Goal: Information Seeking & Learning: Learn about a topic

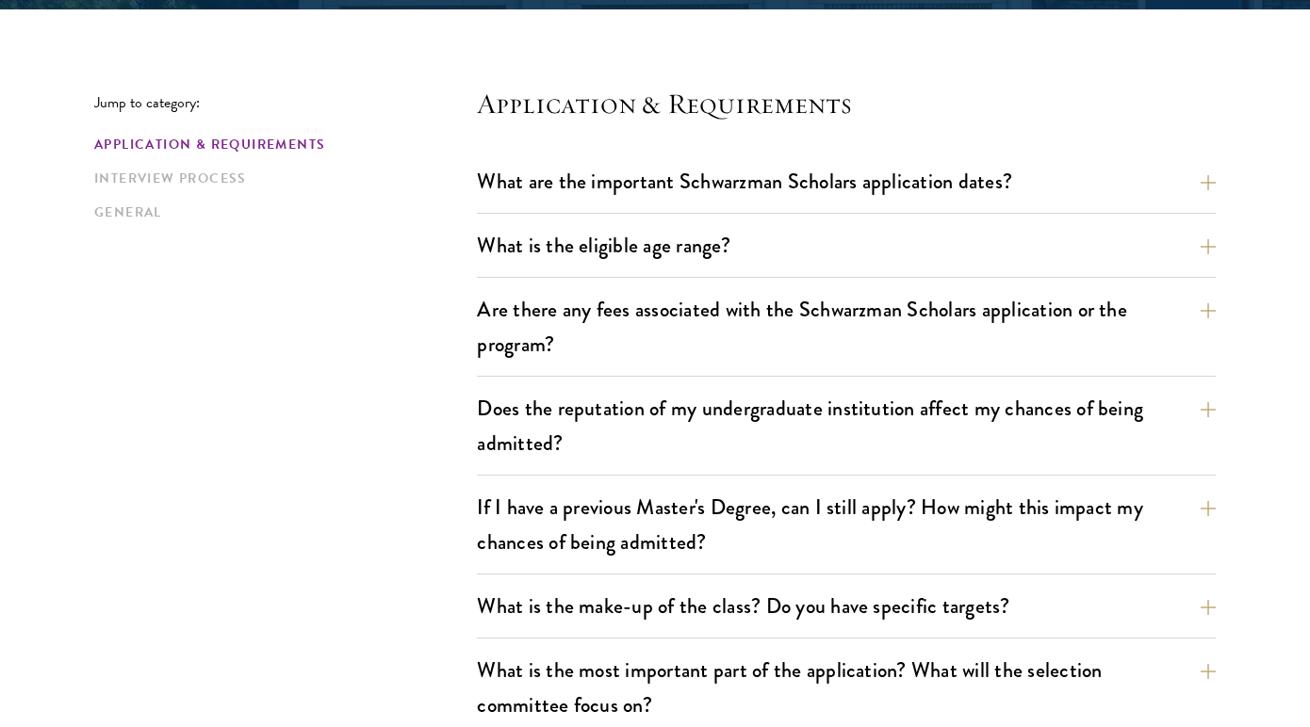
scroll to position [487, 0]
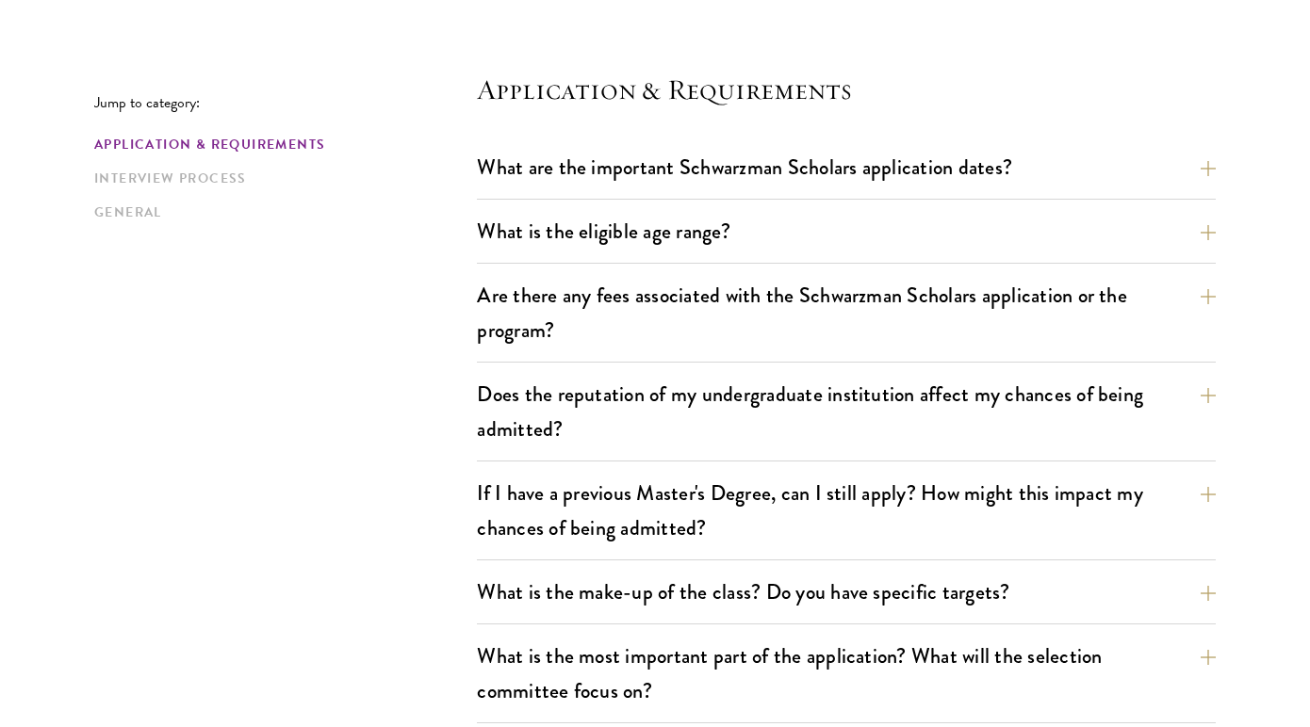
click at [615, 235] on button "What is the eligible age range?" at bounding box center [860, 231] width 739 height 42
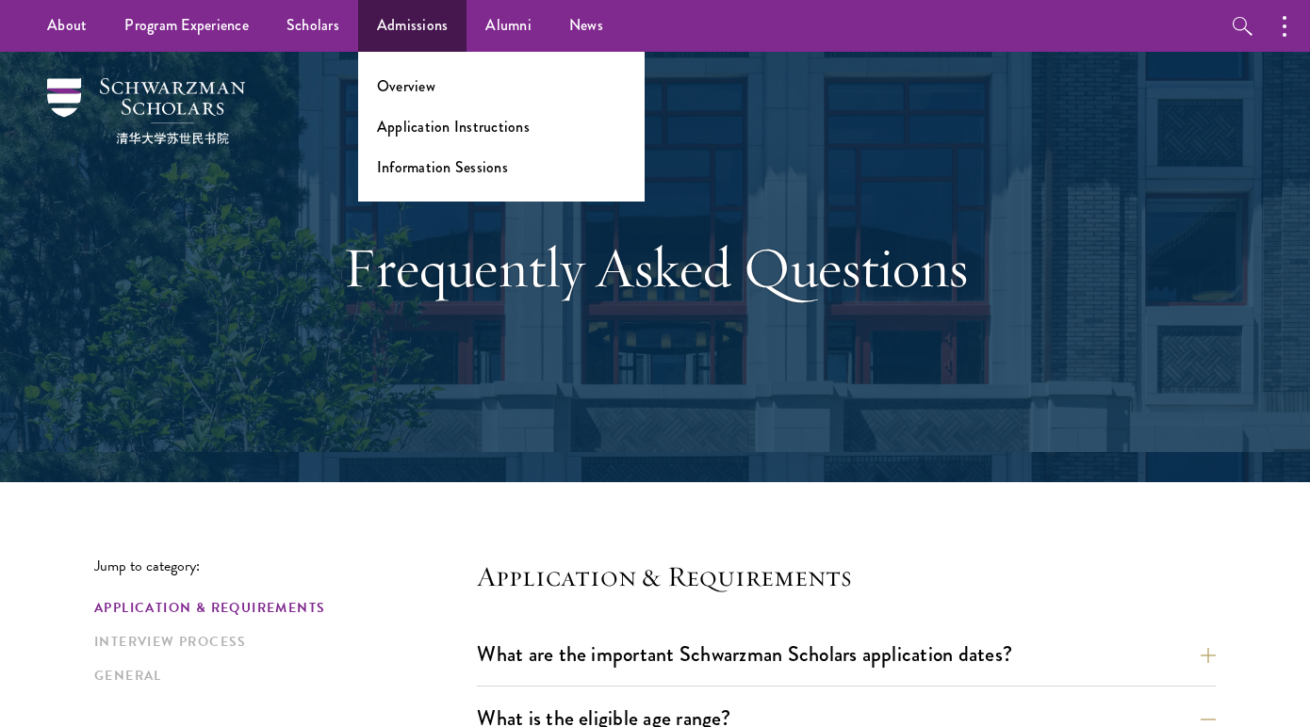
scroll to position [0, 0]
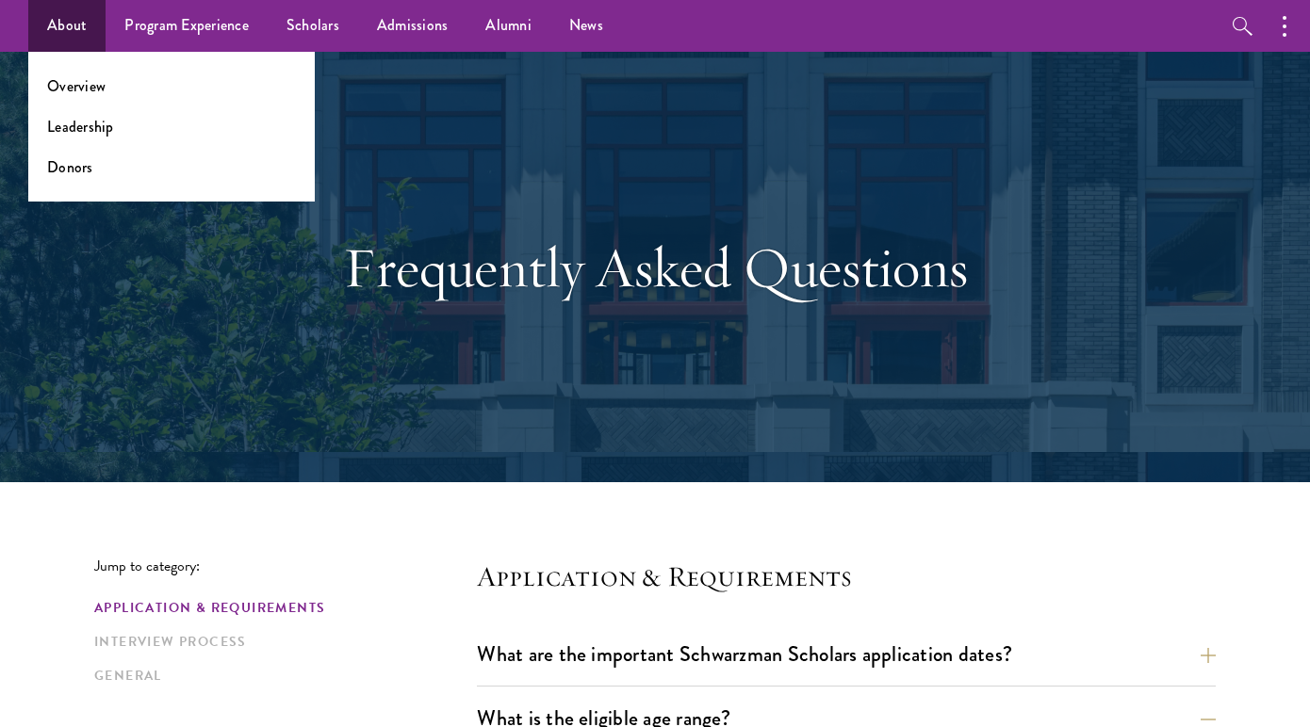
click at [89, 30] on link "About" at bounding box center [66, 26] width 77 height 52
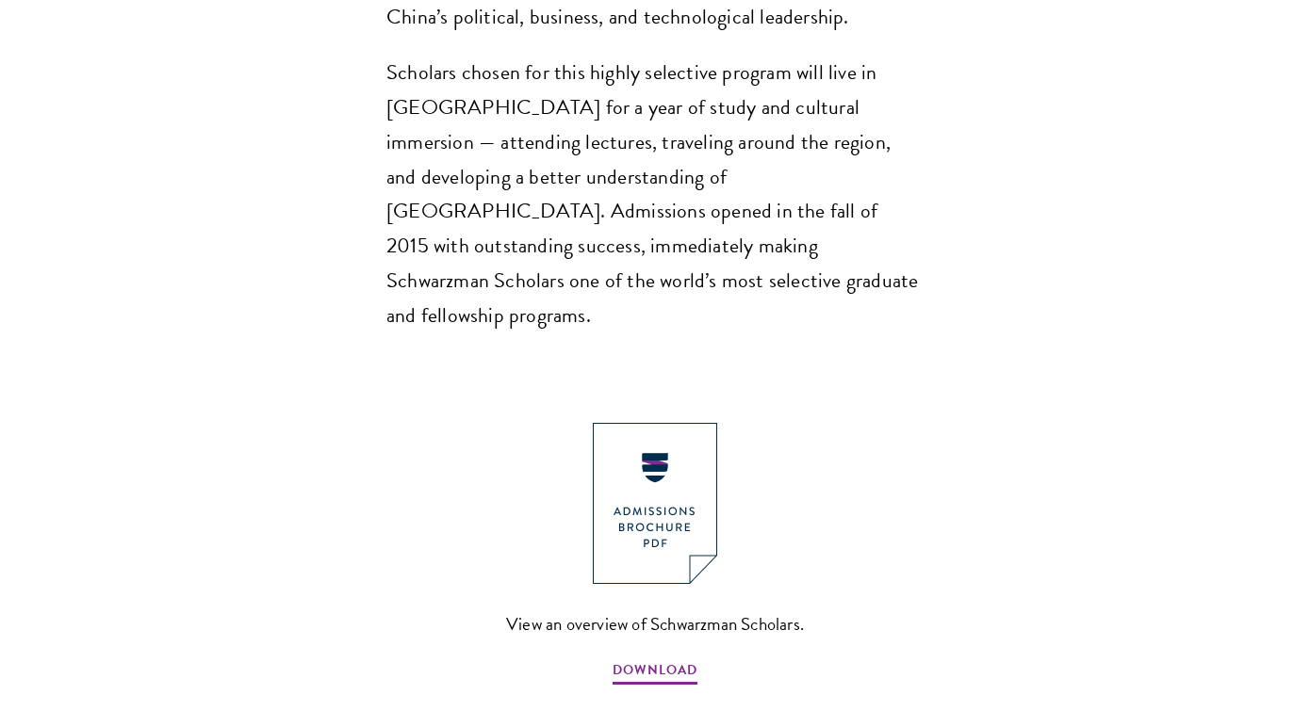
scroll to position [1781, 0]
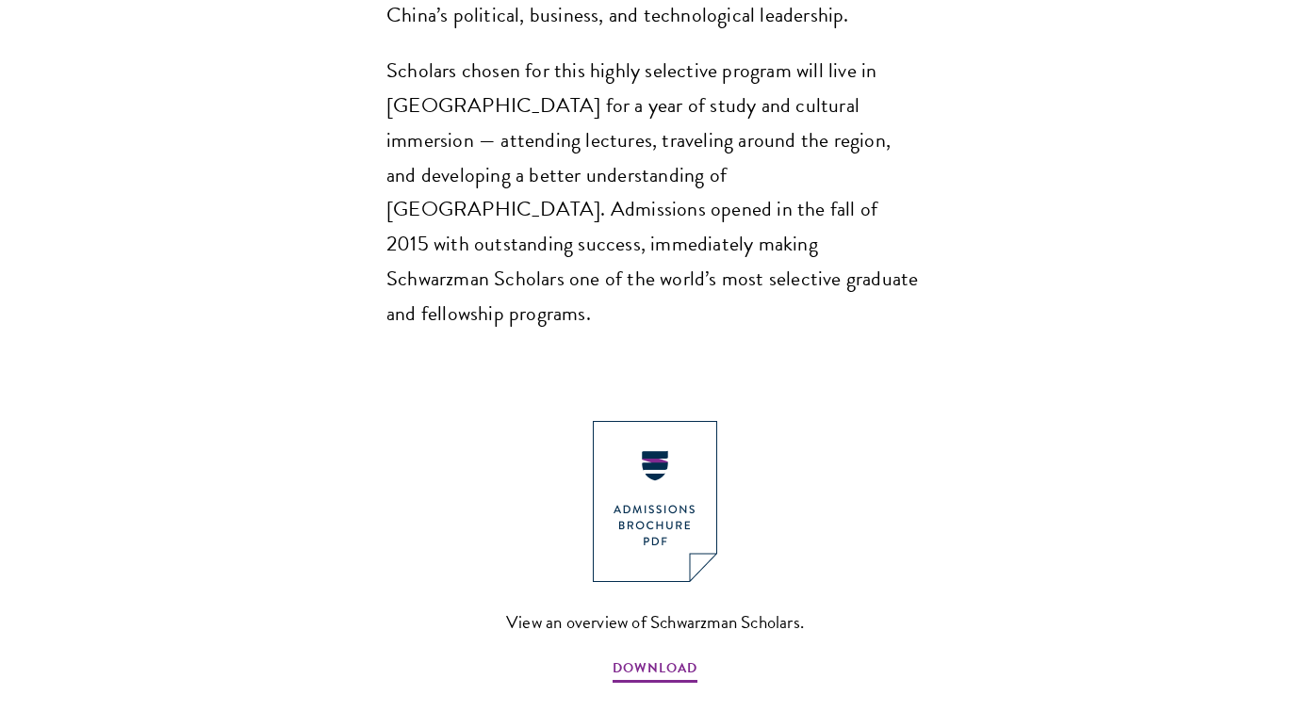
click at [1009, 465] on div "View an overview of Schwarzman Scholars. DOWNLOAD" at bounding box center [654, 553] width 1121 height 265
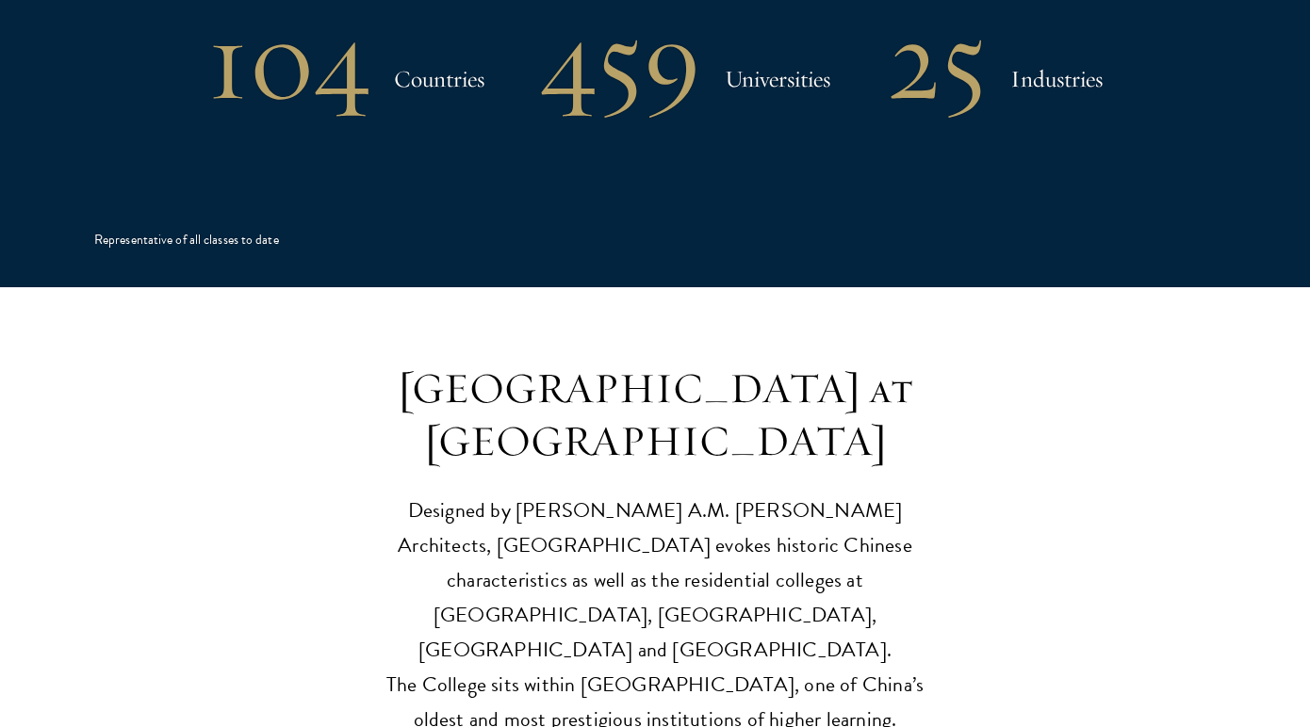
scroll to position [4191, 0]
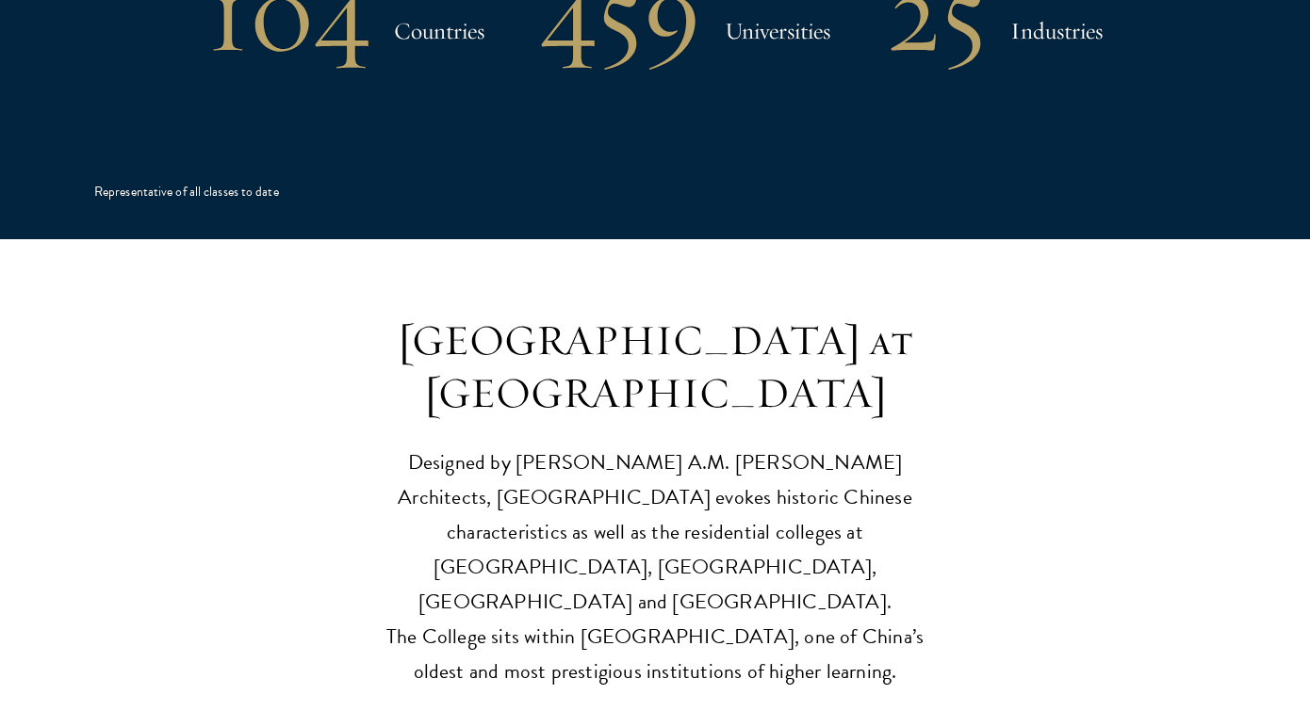
click at [698, 446] on p "Designed by Robert A.M. Stern Architects, Schwarzman College evokes historic Ch…" at bounding box center [655, 568] width 584 height 244
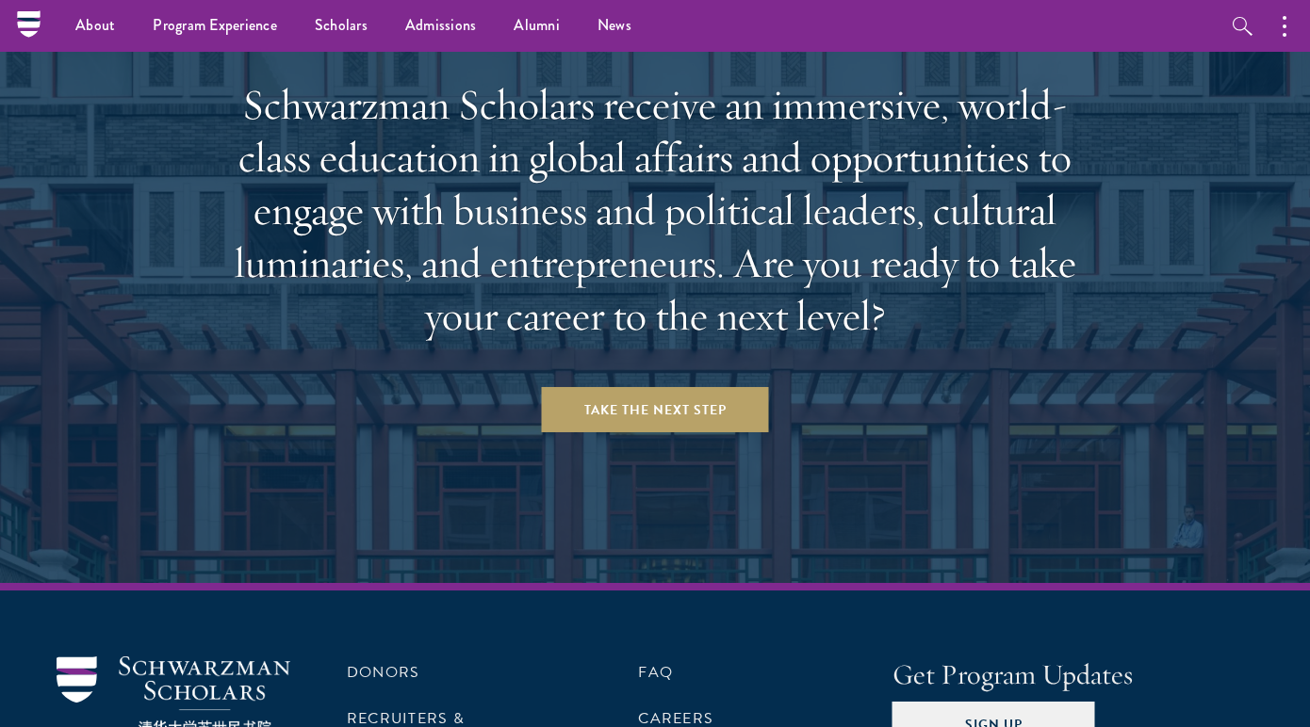
scroll to position [7759, 0]
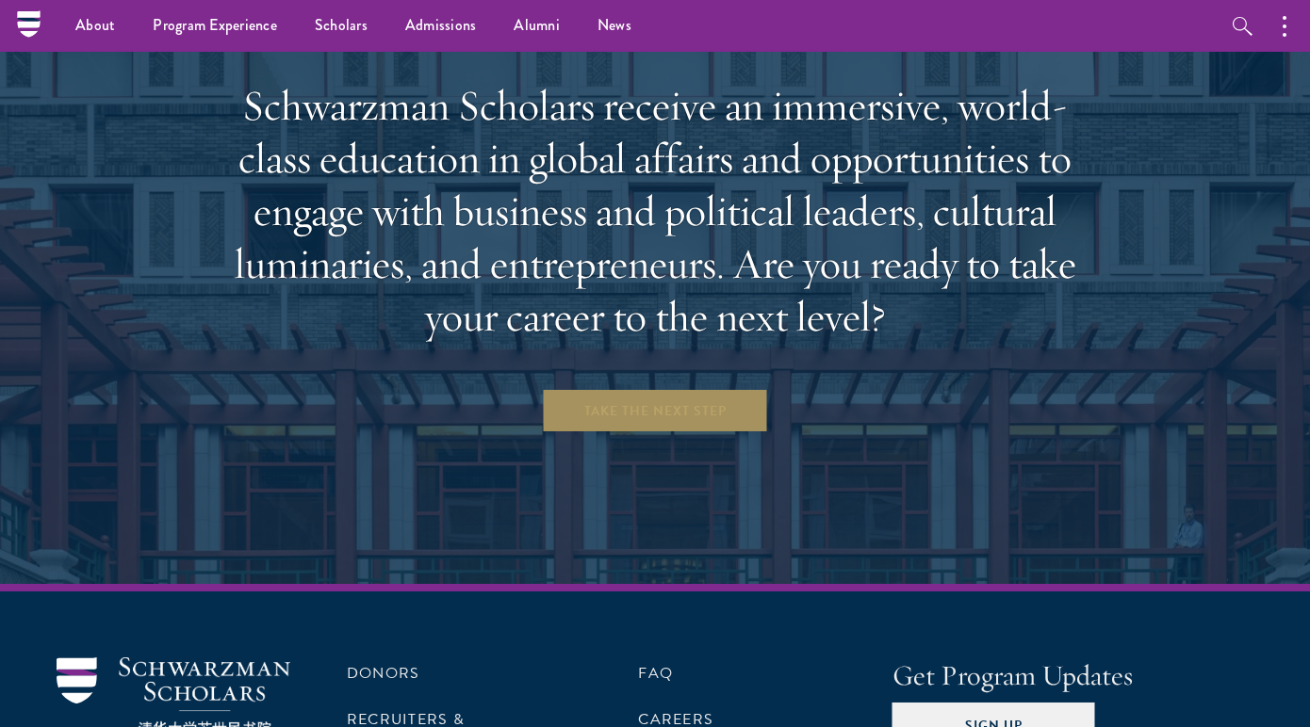
click at [672, 388] on link "Take the Next Step" at bounding box center [655, 410] width 227 height 45
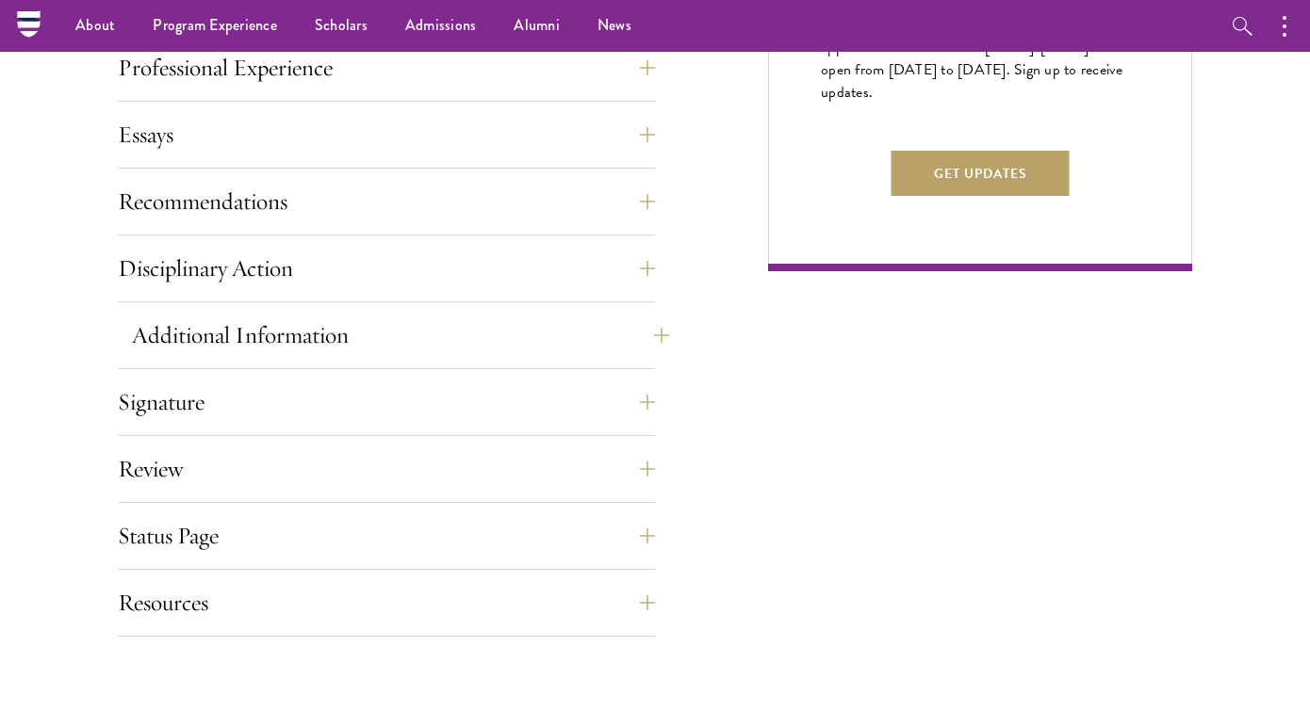
scroll to position [1242, 0]
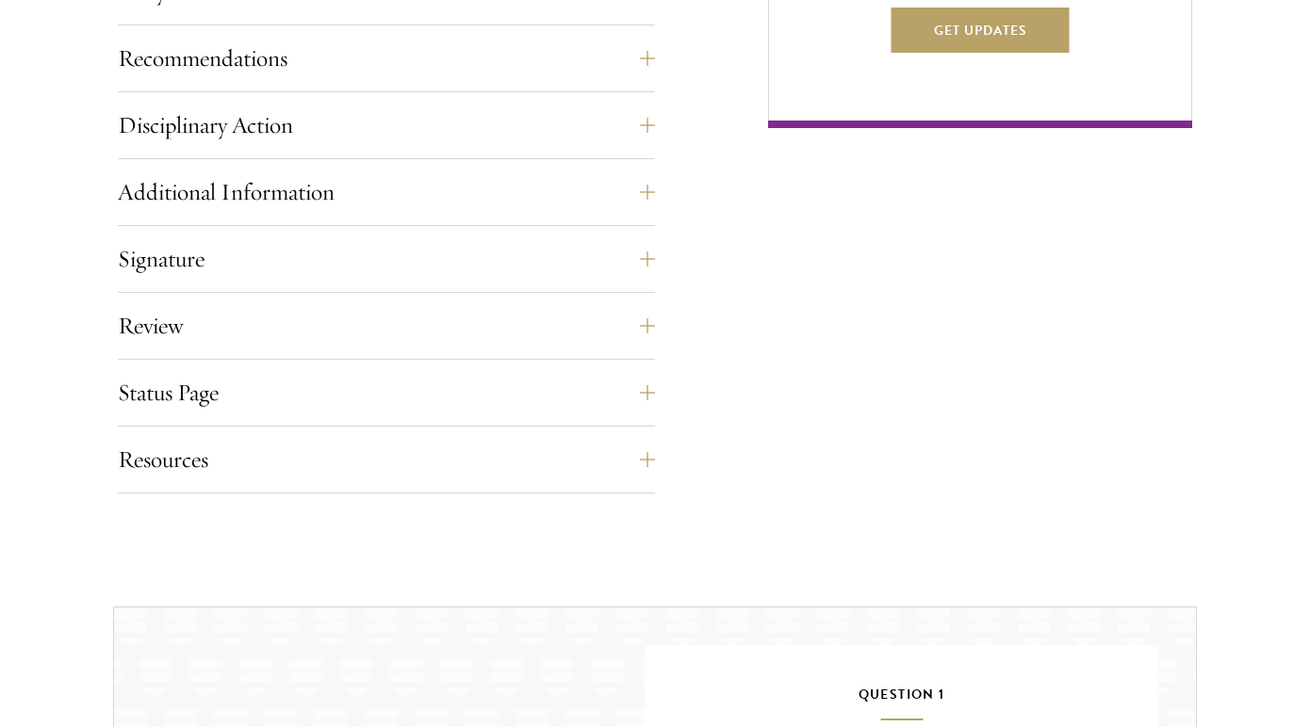
scroll to position [1560, 0]
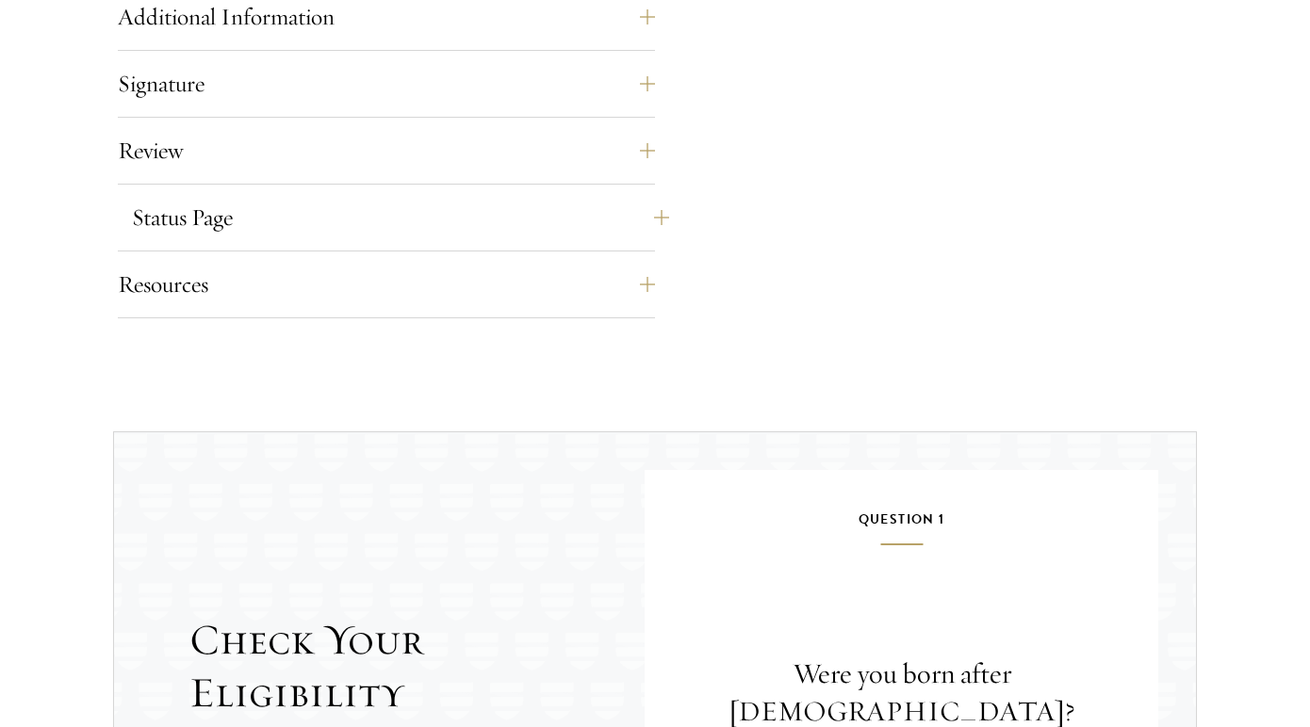
click at [163, 209] on button "Status Page" at bounding box center [400, 217] width 537 height 45
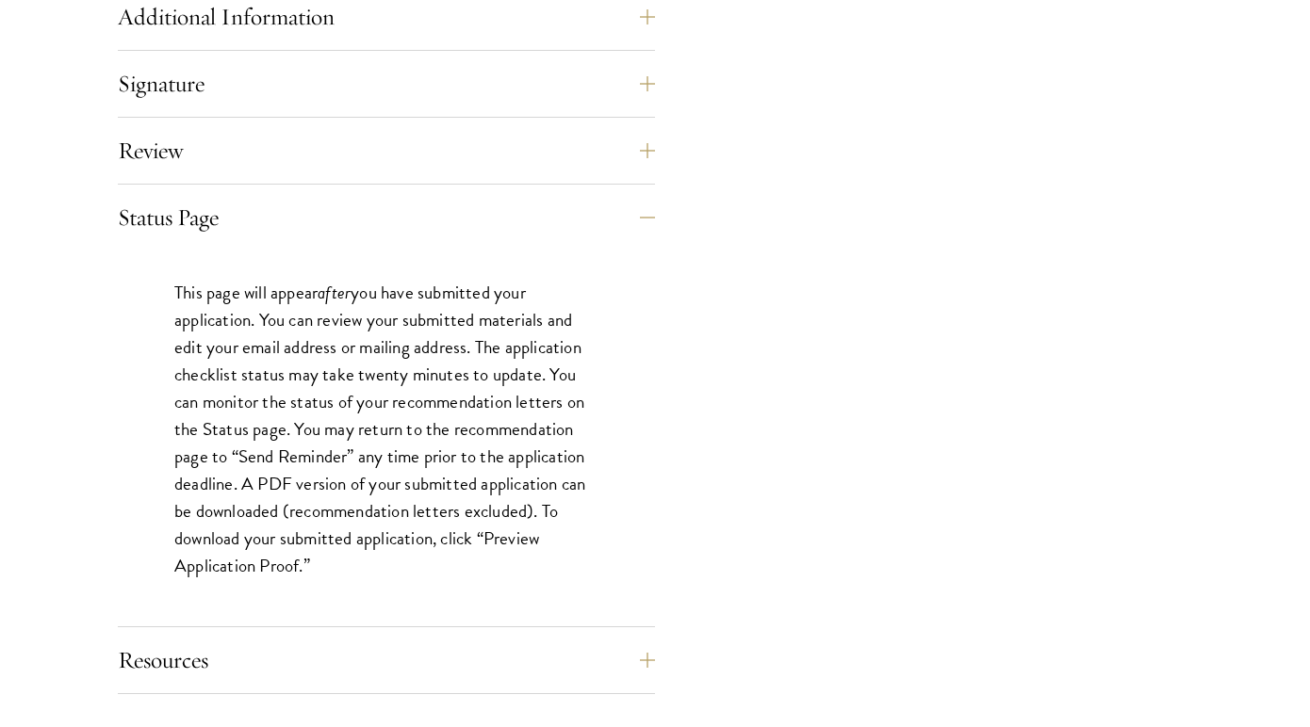
click at [413, 422] on p "This page will appear after you have submitted your application. You can review…" at bounding box center [386, 430] width 424 height 302
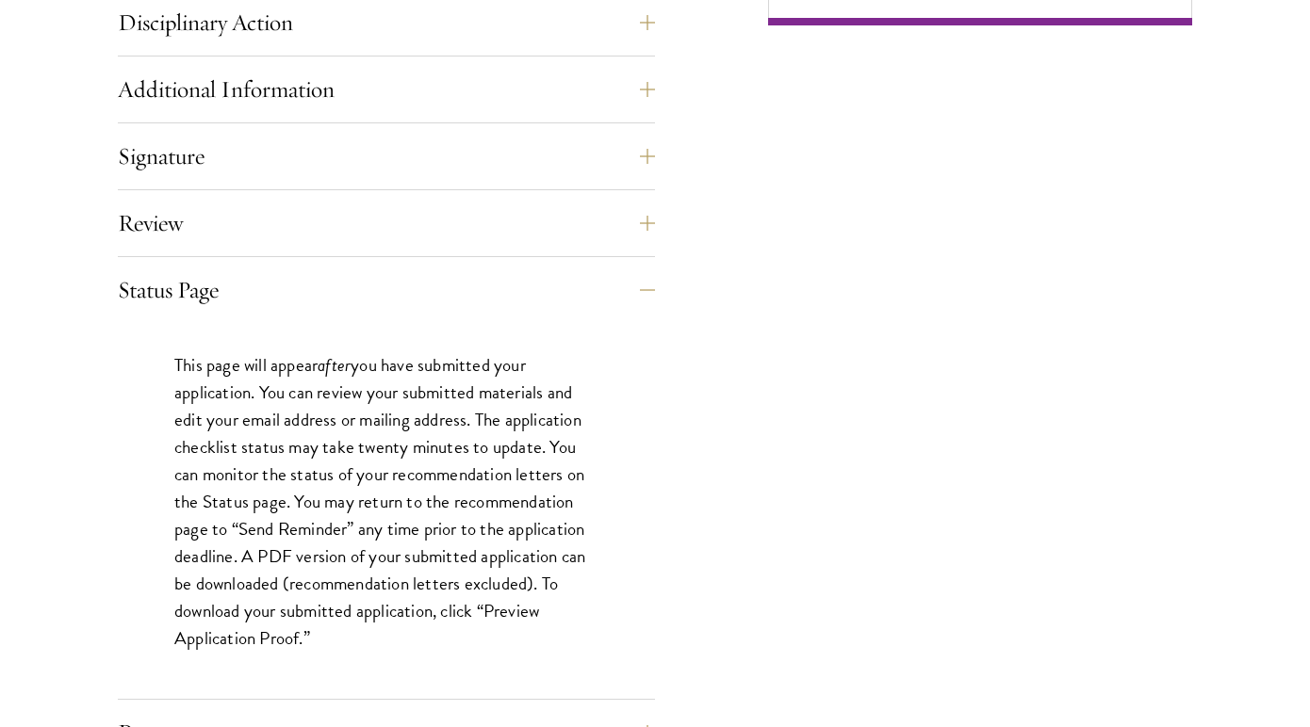
scroll to position [1495, 0]
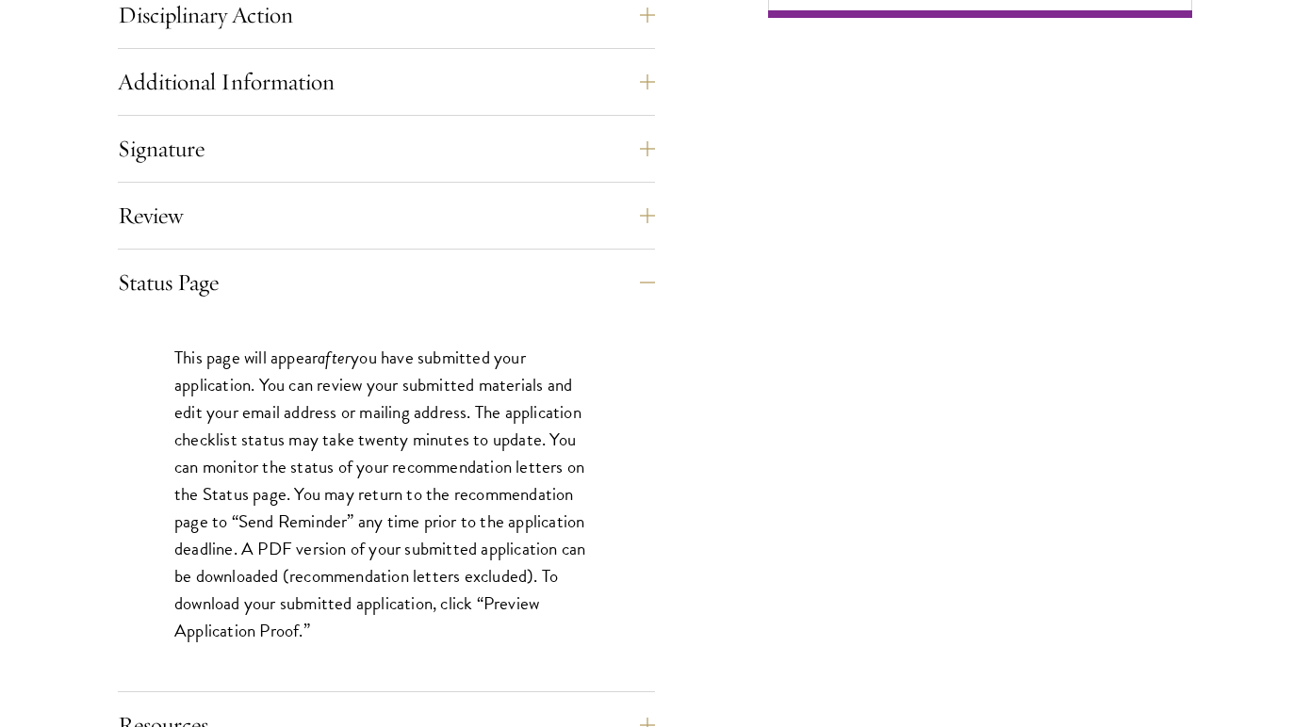
click at [361, 491] on p "This page will appear after you have submitted your application. You can review…" at bounding box center [386, 495] width 424 height 302
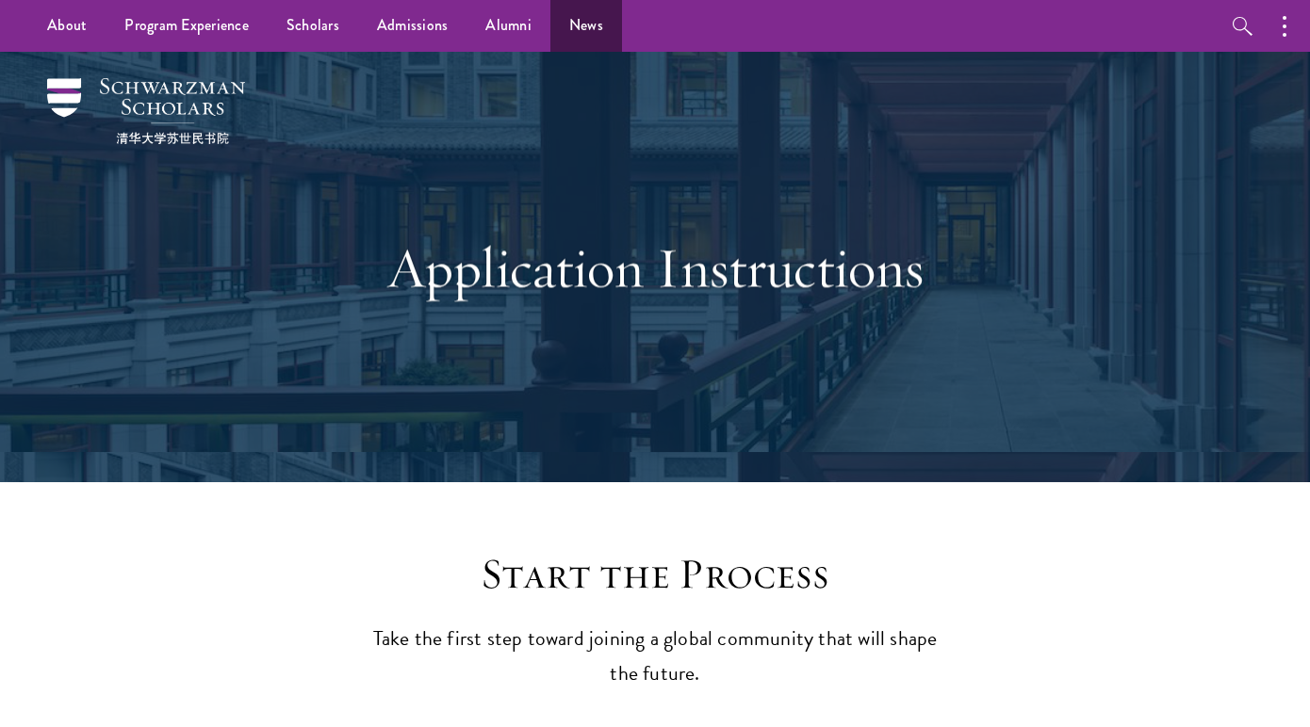
scroll to position [0, 0]
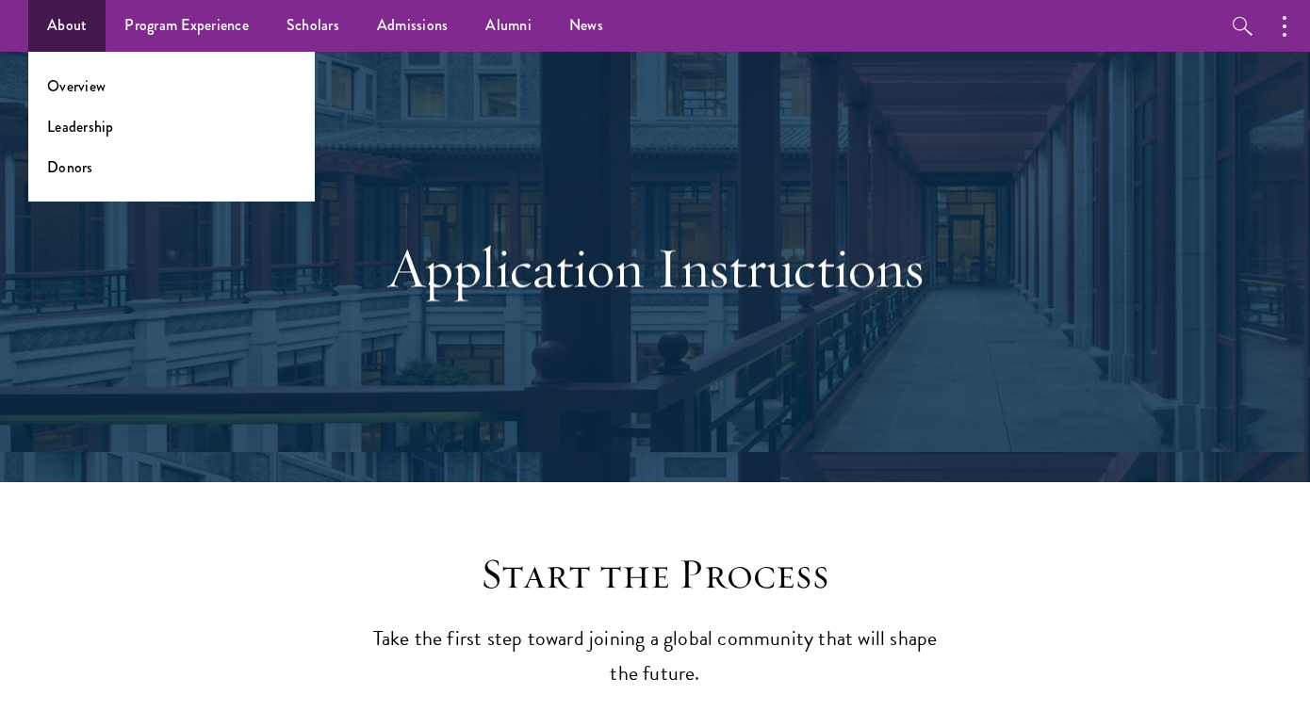
click at [65, 20] on link "About" at bounding box center [66, 26] width 77 height 52
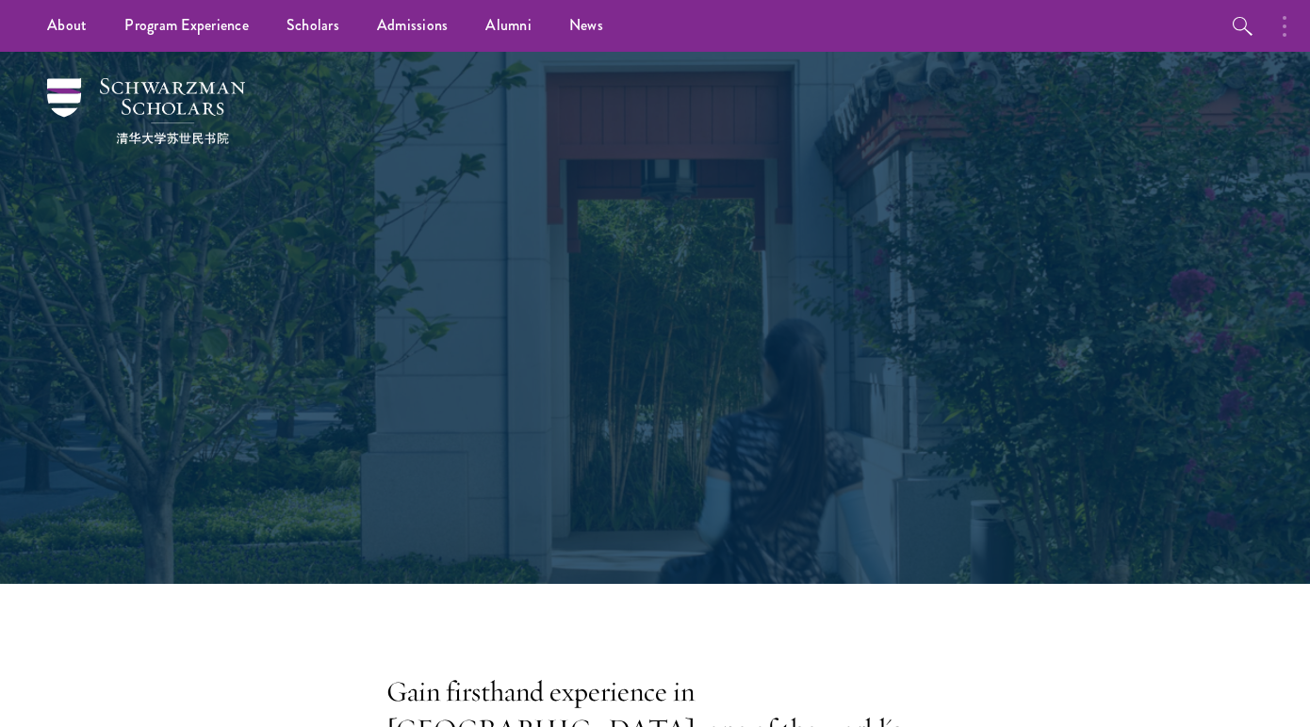
click at [1280, 21] on button "button" at bounding box center [1288, 26] width 41 height 52
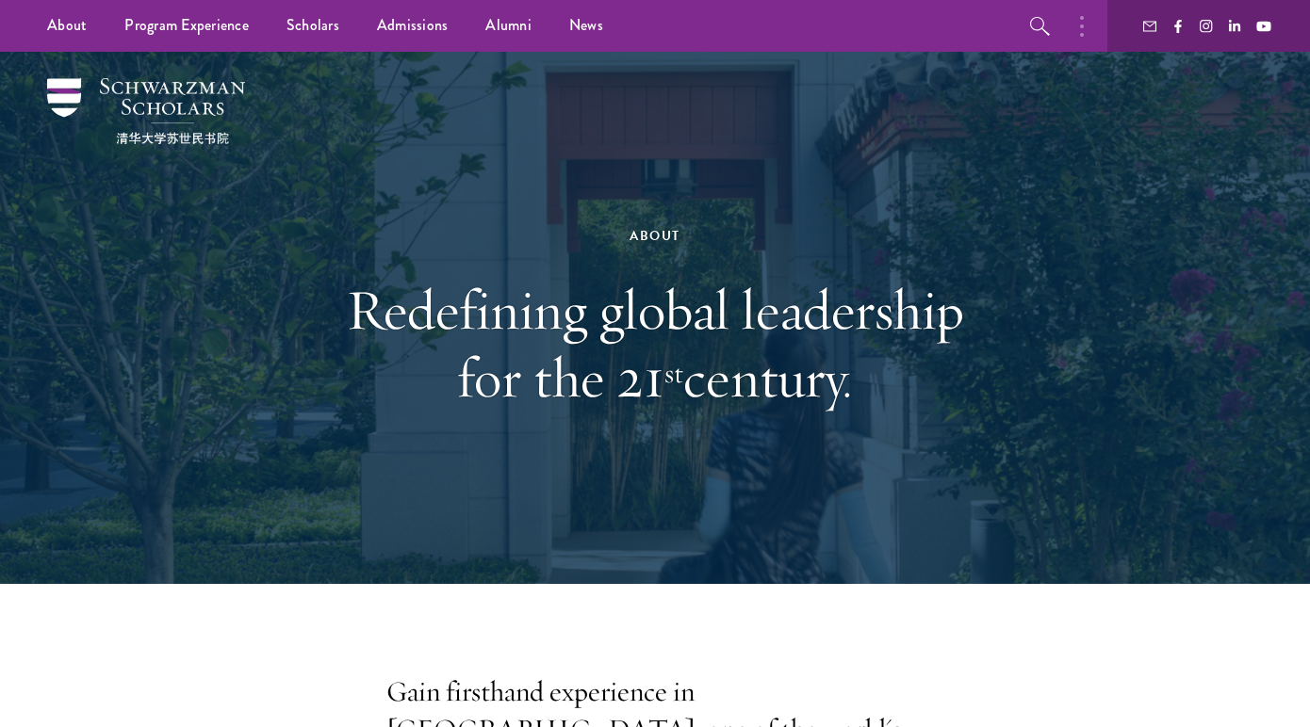
click at [1099, 35] on button "button" at bounding box center [1086, 26] width 41 height 52
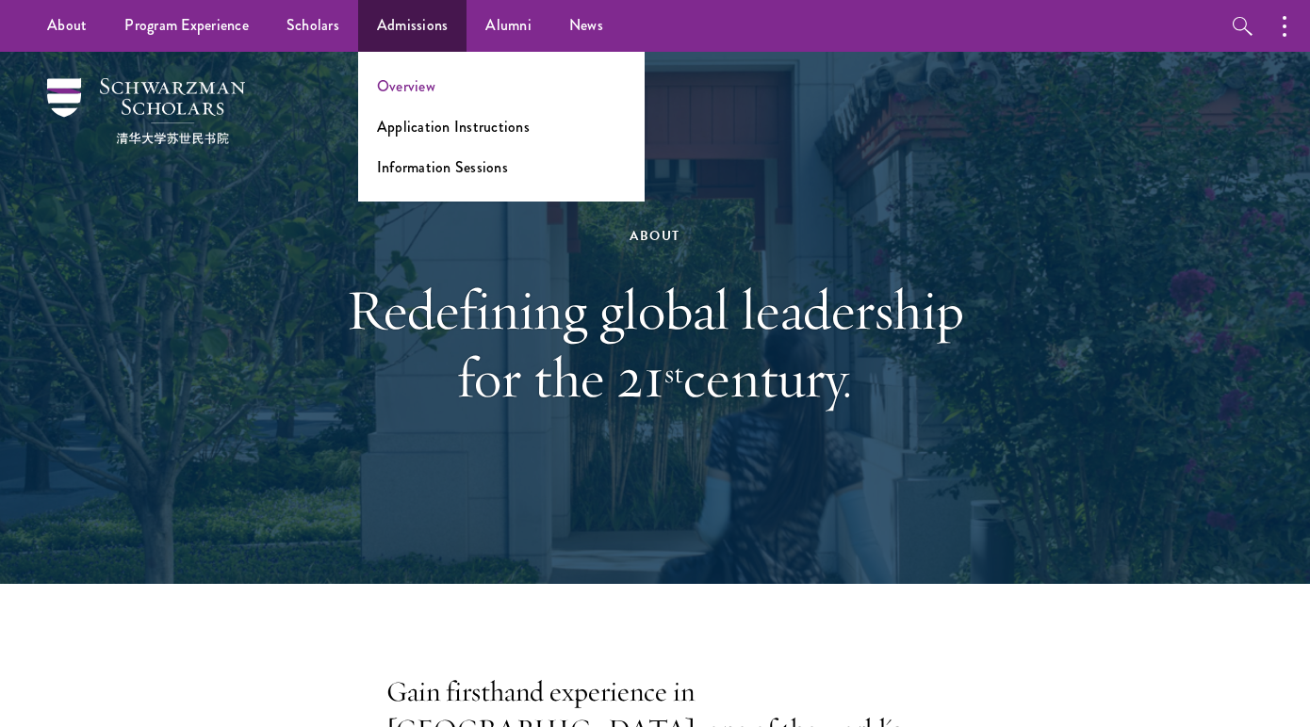
click at [415, 89] on link "Overview" at bounding box center [406, 86] width 58 height 22
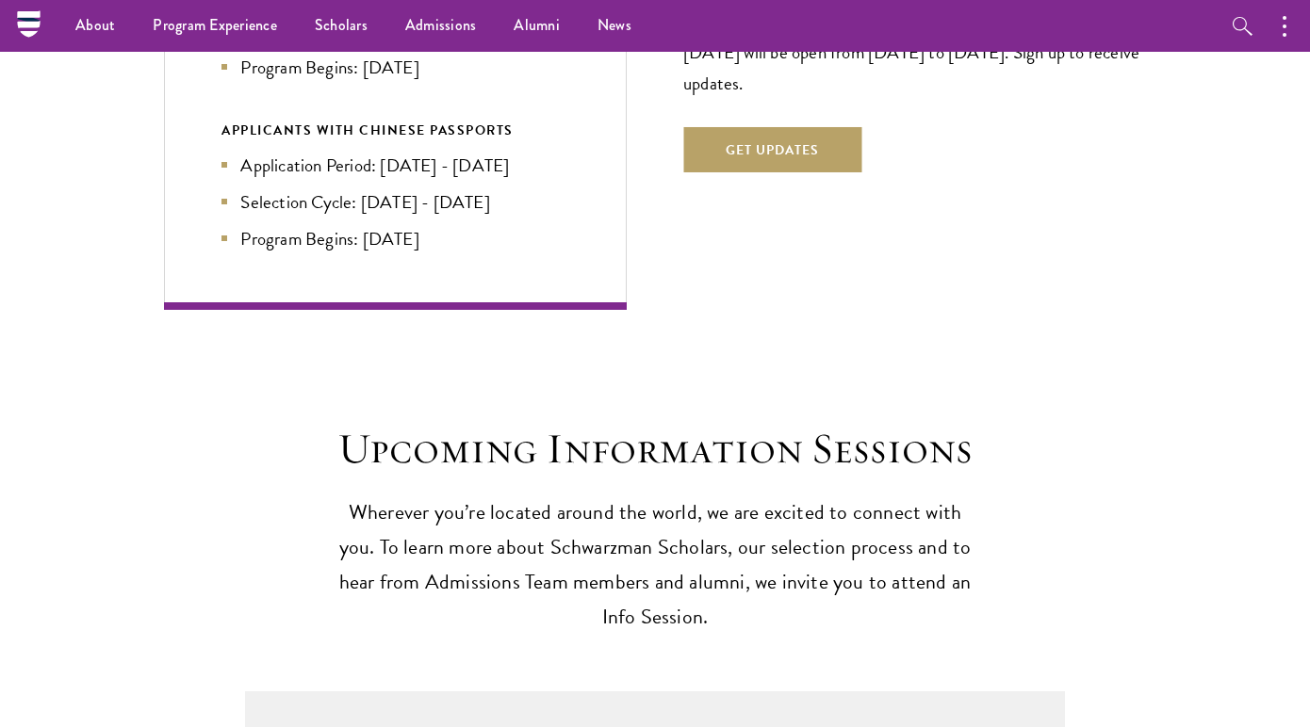
scroll to position [4157, 0]
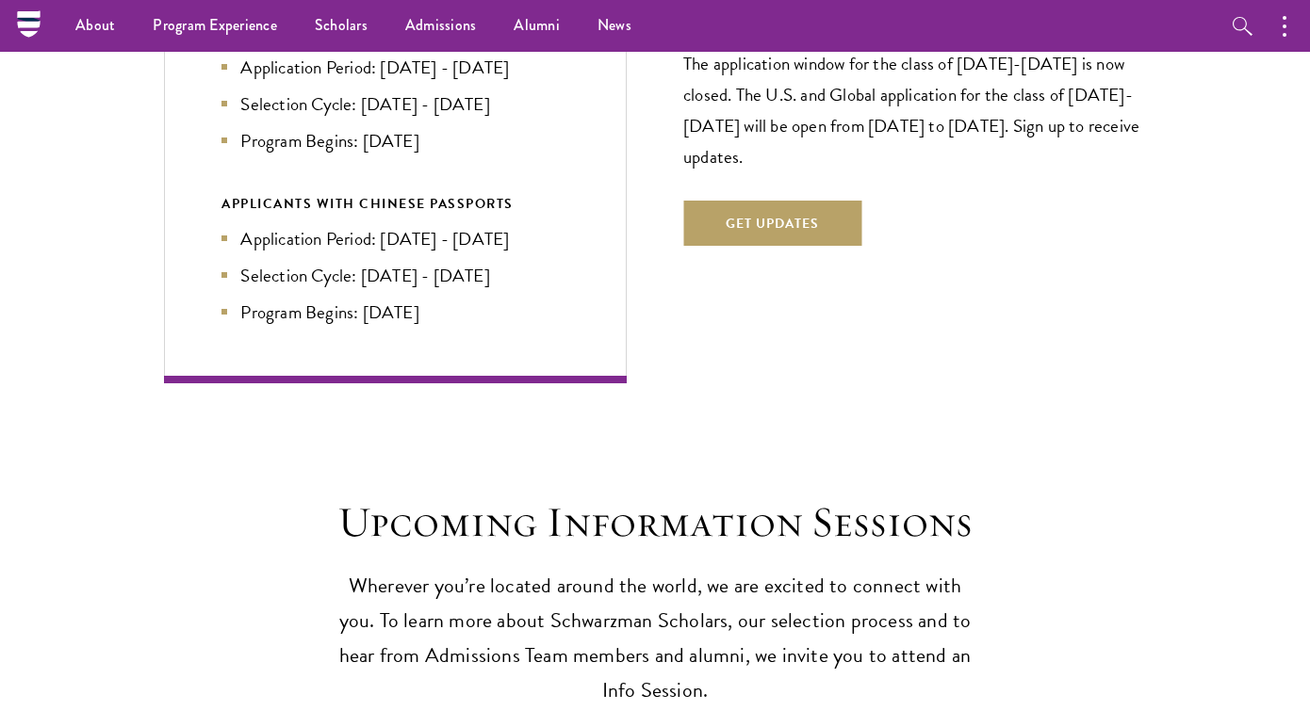
click at [30, 30] on nav "About Overview Leadership Donors Program Experience Overview Curriculum Student…" at bounding box center [535, 26] width 1014 height 52
click at [330, 26] on link "Scholars" at bounding box center [341, 26] width 90 height 52
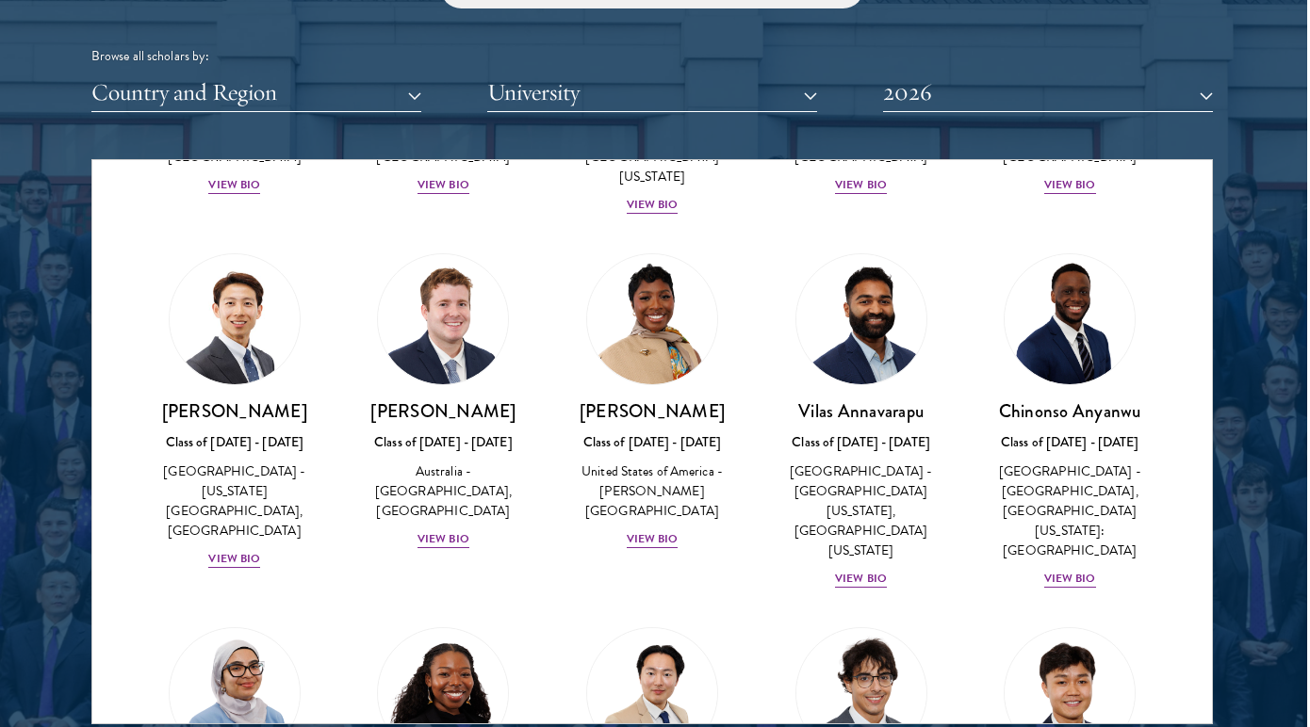
scroll to position [698, 0]
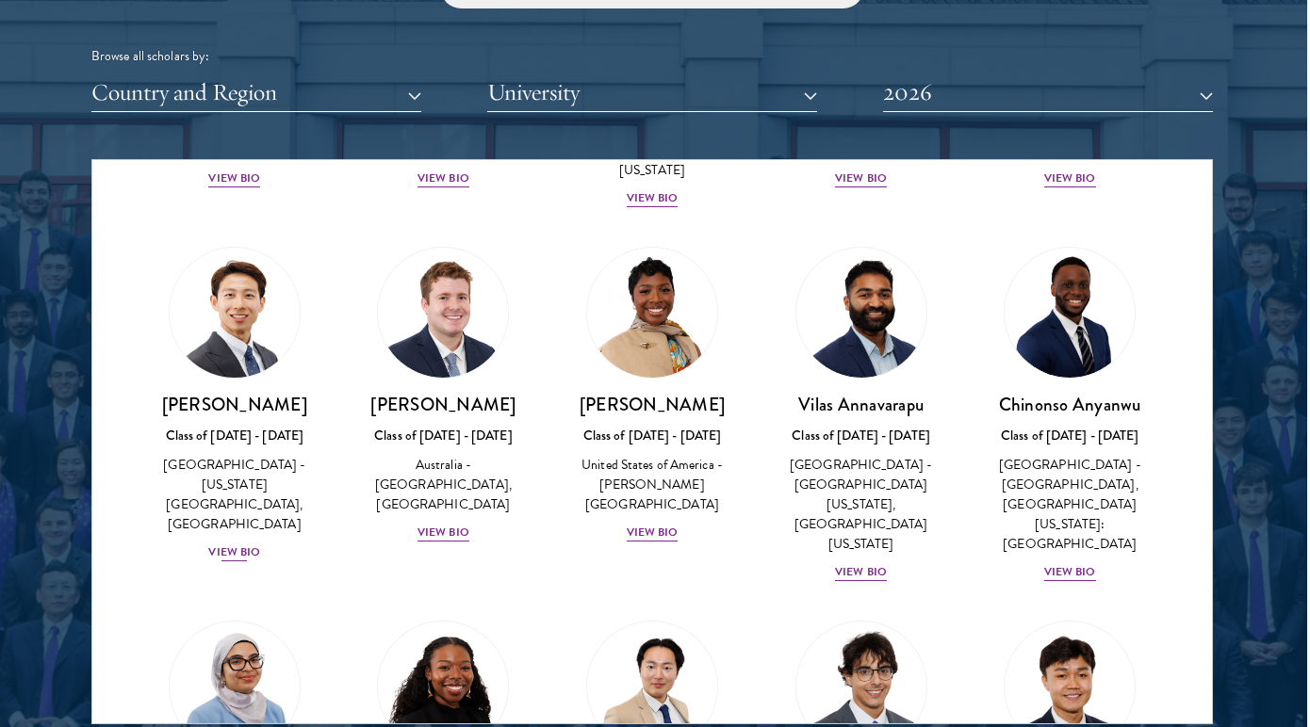
click at [237, 544] on div "View Bio" at bounding box center [234, 553] width 52 height 18
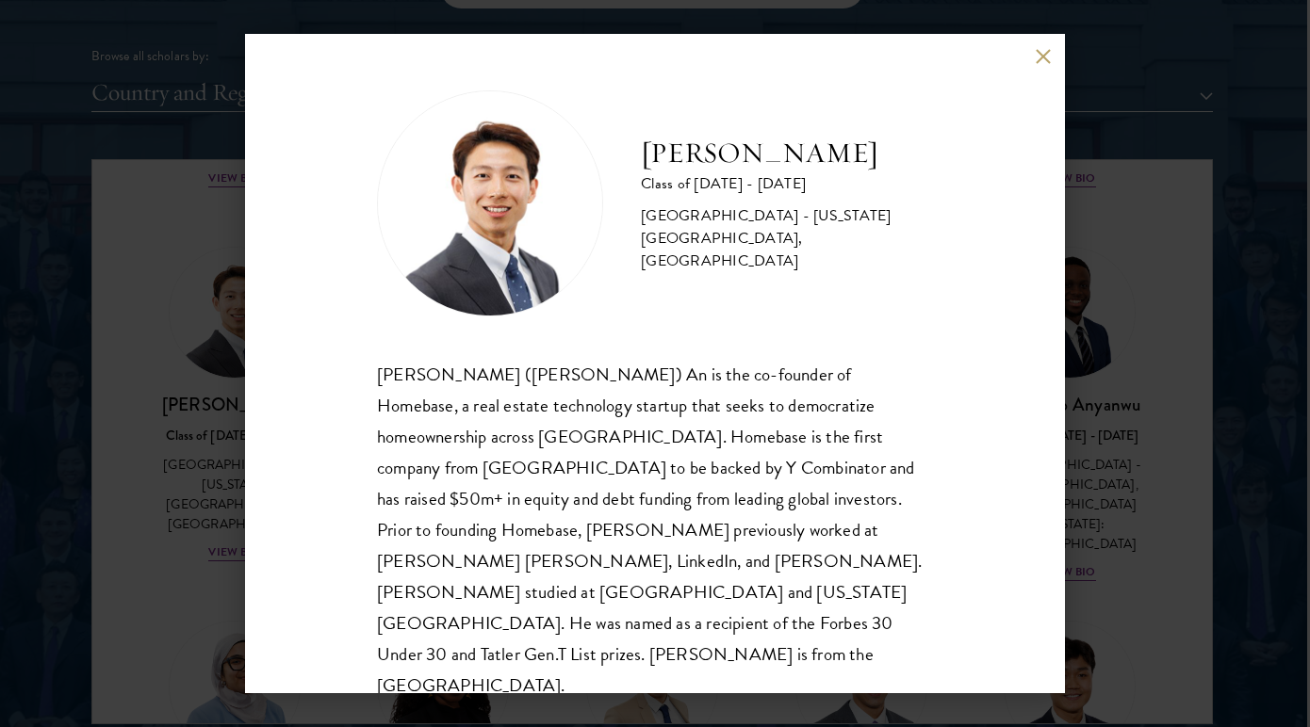
click at [1041, 56] on button at bounding box center [1043, 56] width 16 height 16
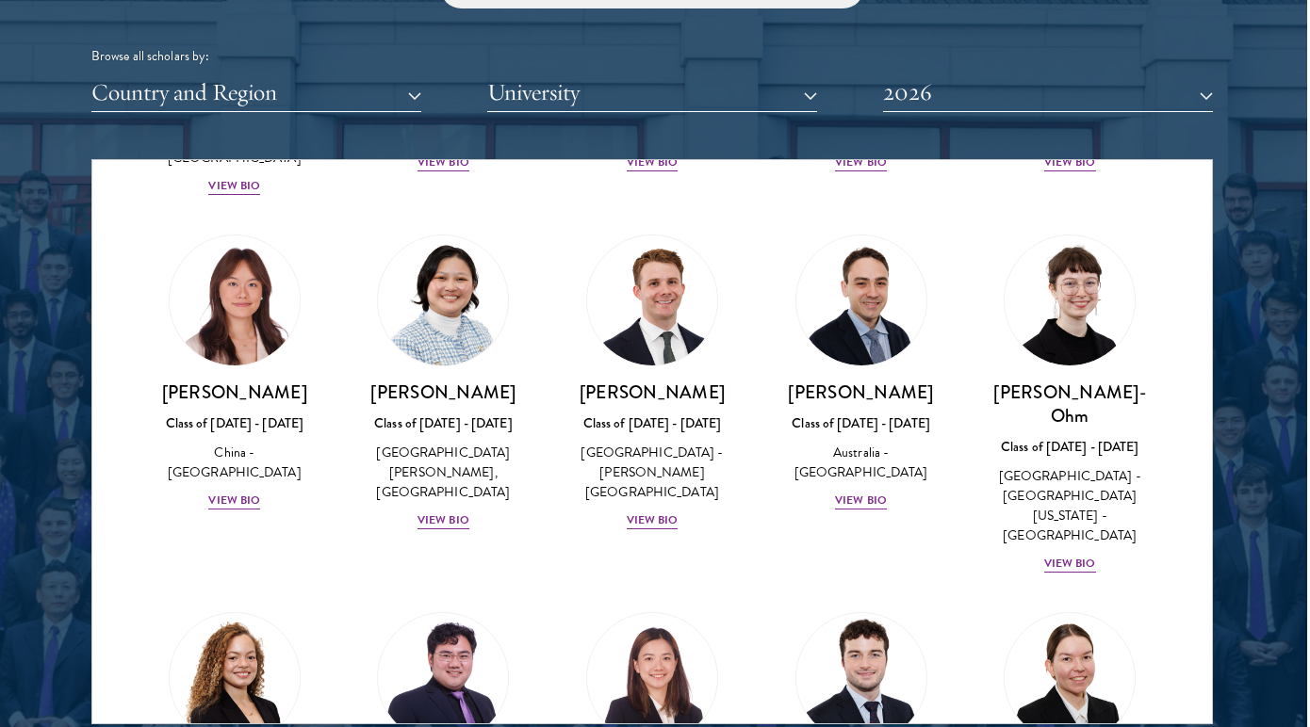
scroll to position [1775, 0]
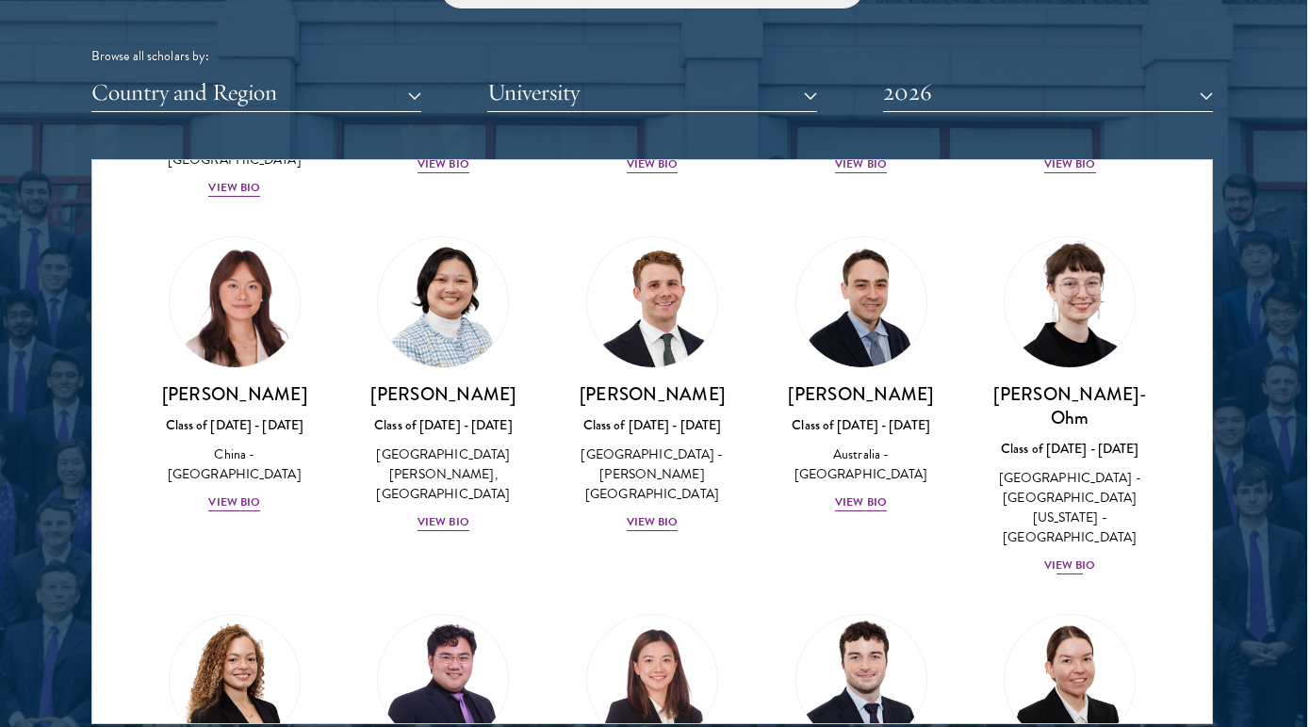
click at [1061, 557] on div "View Bio" at bounding box center [1070, 566] width 52 height 18
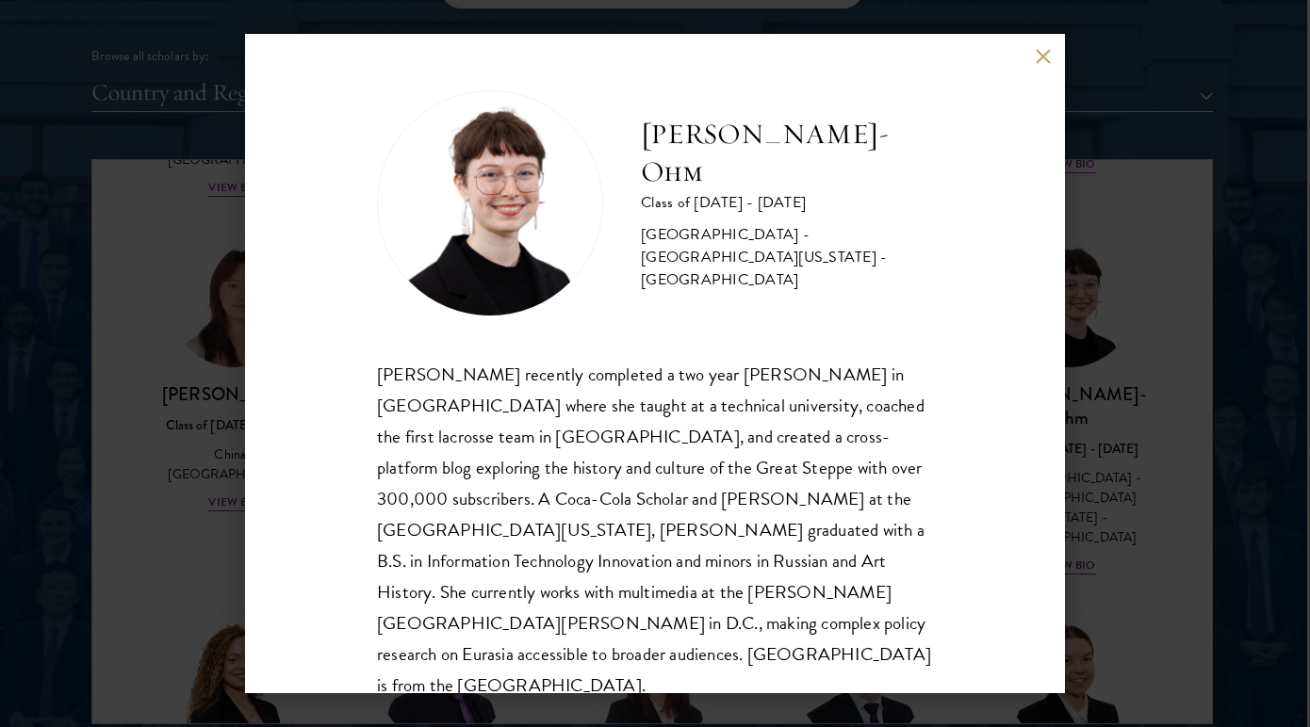
click at [1043, 63] on button at bounding box center [1043, 56] width 16 height 16
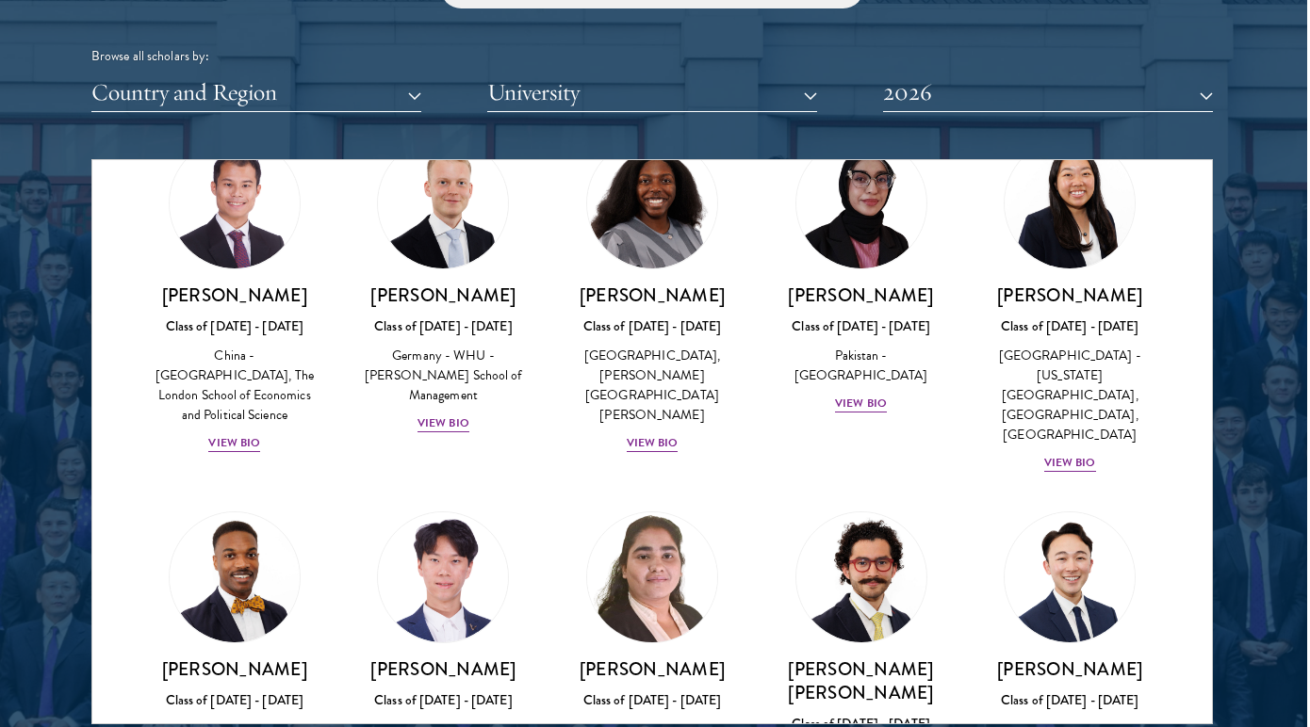
scroll to position [3900, 0]
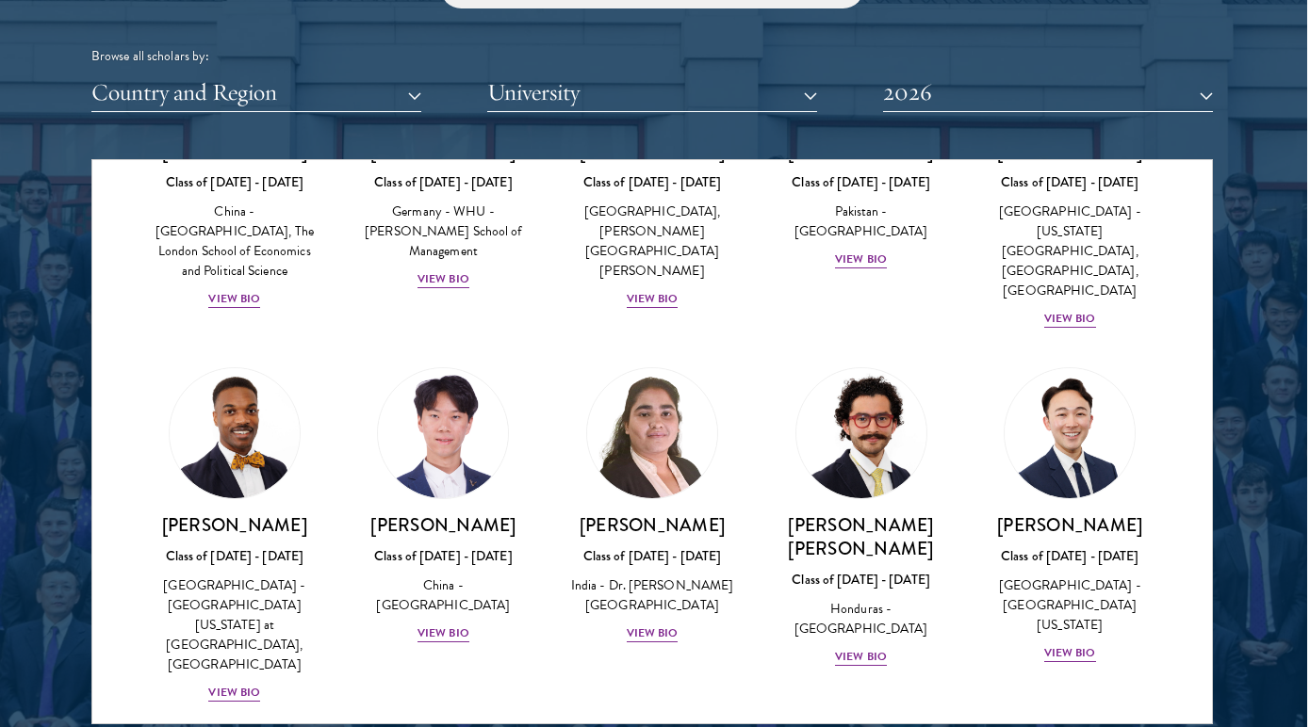
click at [325, 97] on button "Country and Region" at bounding box center [256, 93] width 330 height 39
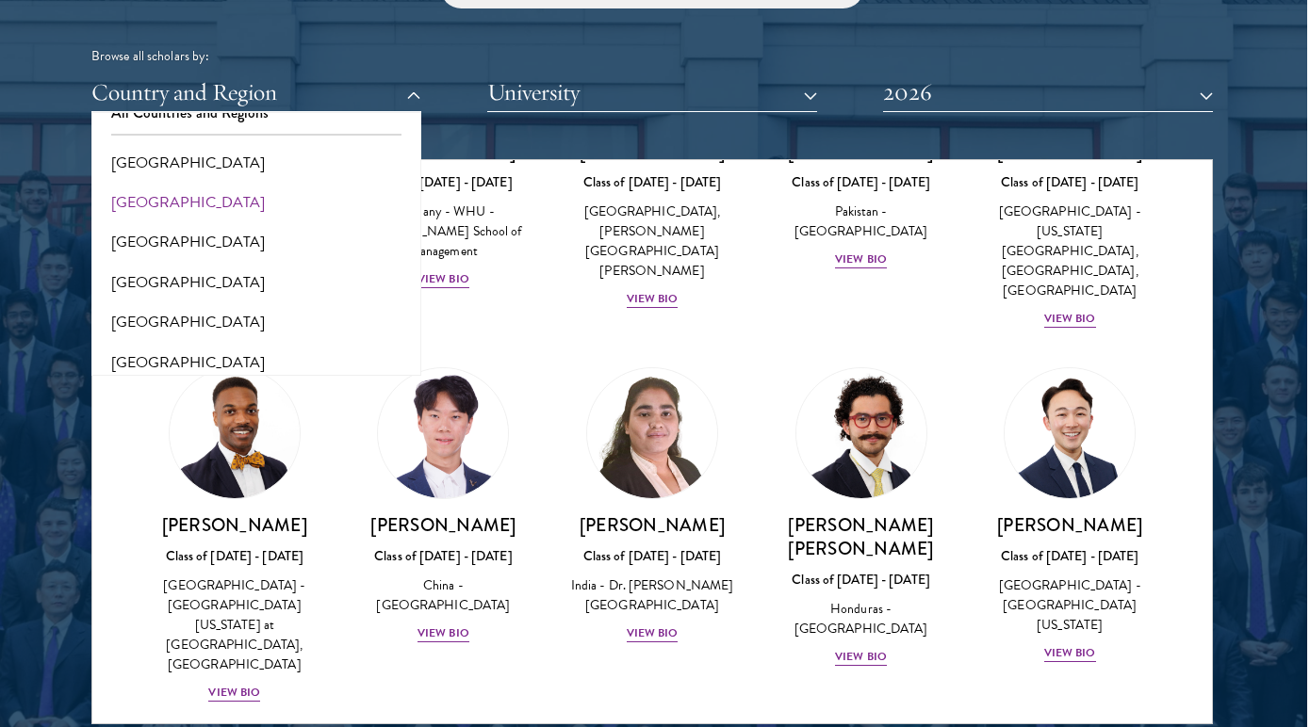
scroll to position [31, 0]
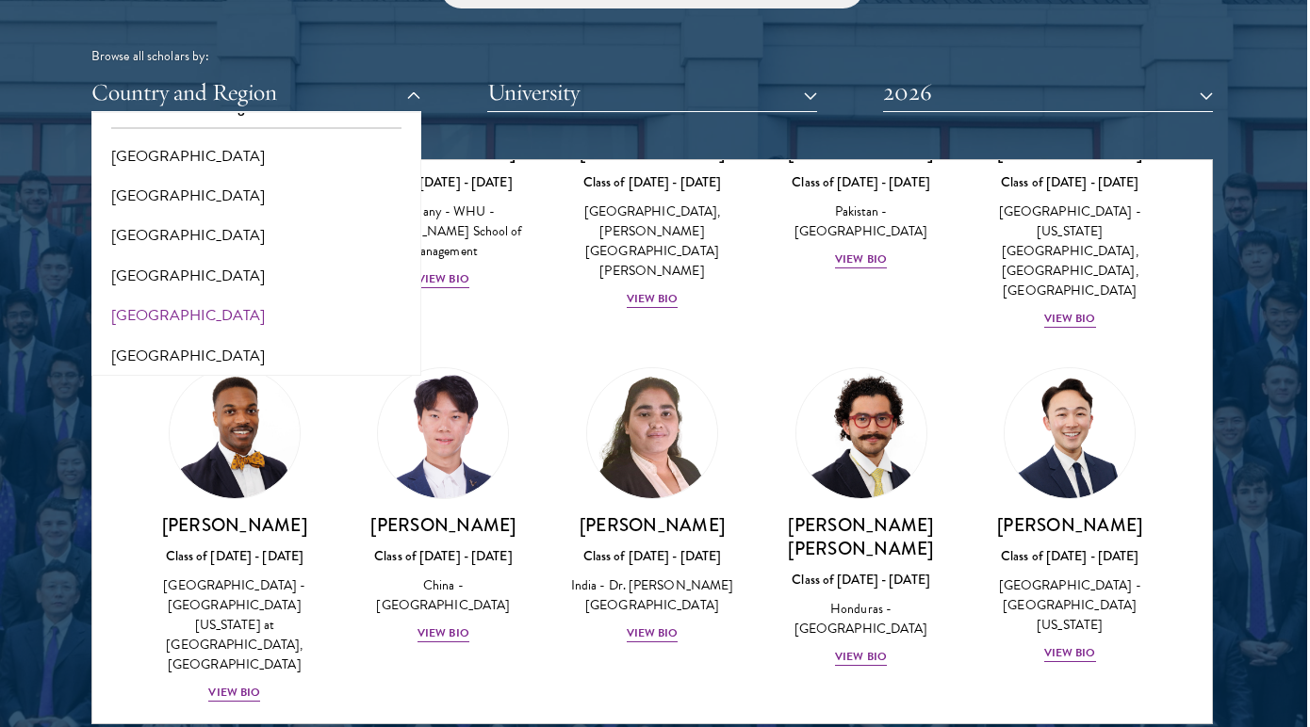
click at [166, 302] on button "[GEOGRAPHIC_DATA]" at bounding box center [256, 316] width 319 height 40
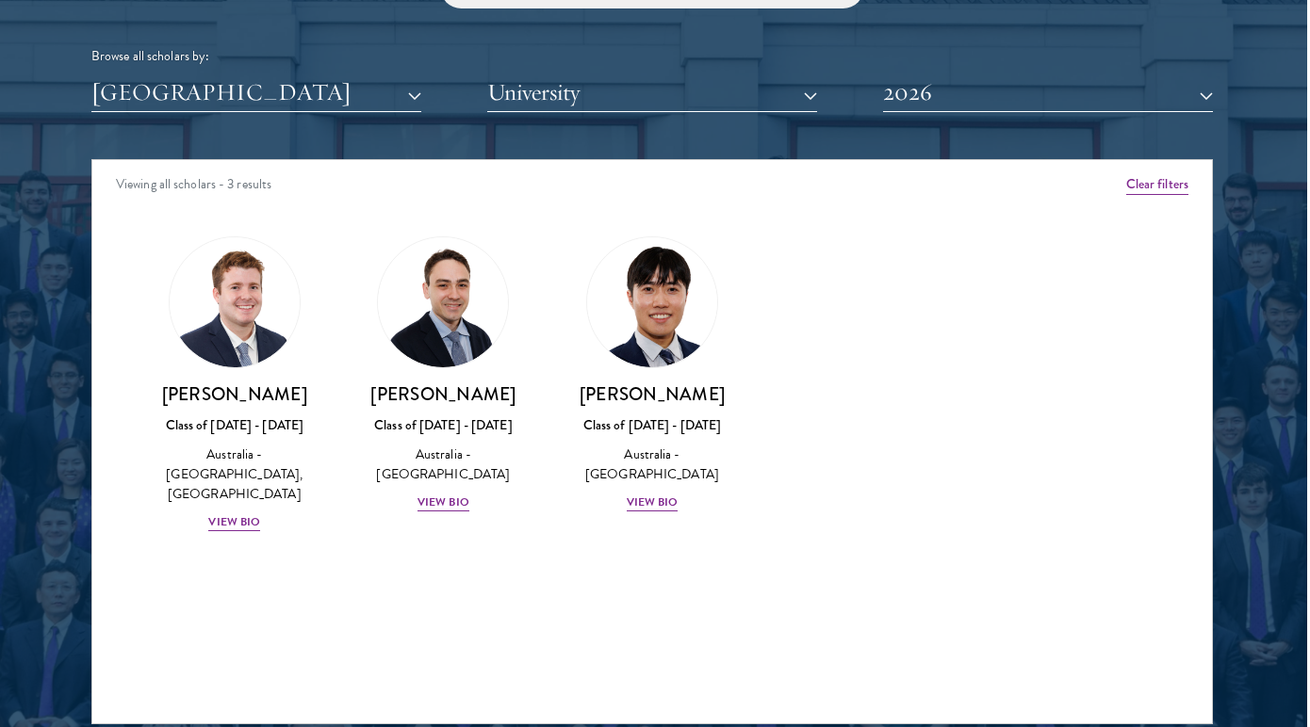
click at [928, 405] on div "Amber Class of [DATE] - [DATE] [GEOGRAPHIC_DATA] - [GEOGRAPHIC_DATA] View Bio C…" at bounding box center [651, 401] width 1119 height 377
click at [950, 89] on button "2026" at bounding box center [1048, 93] width 330 height 39
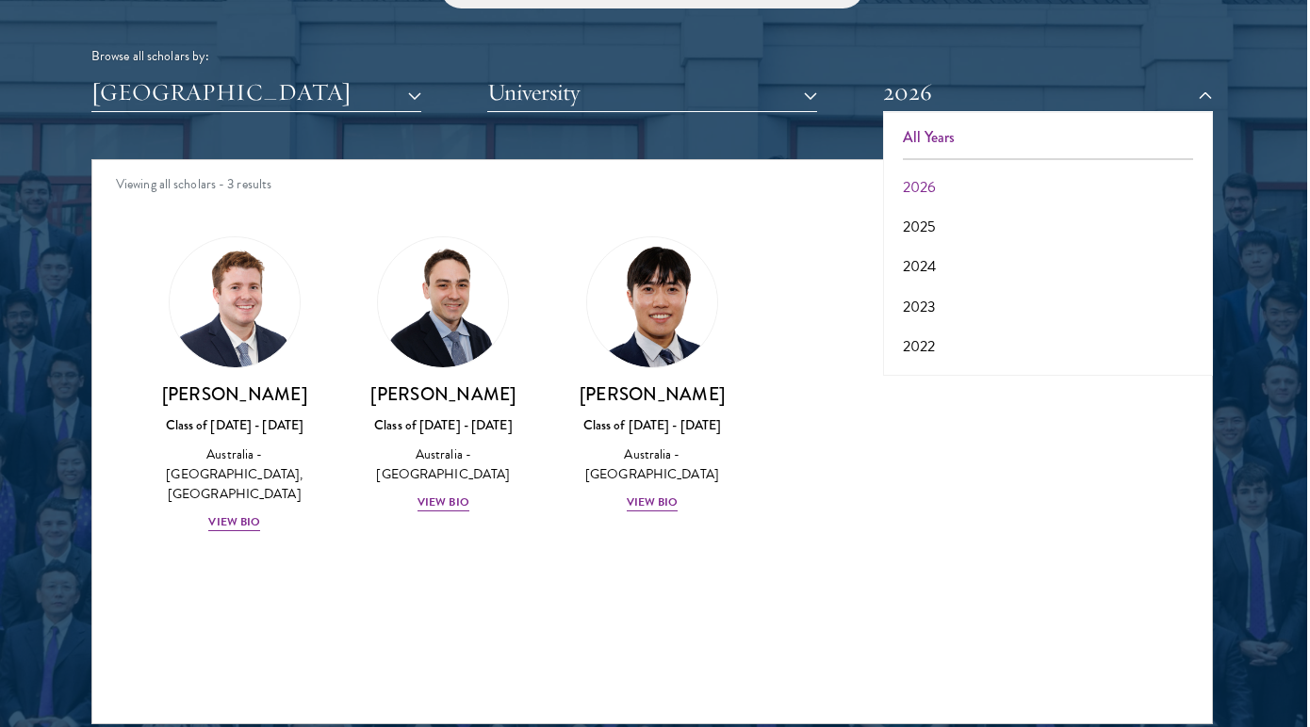
click at [939, 141] on button "All Years" at bounding box center [1048, 138] width 319 height 40
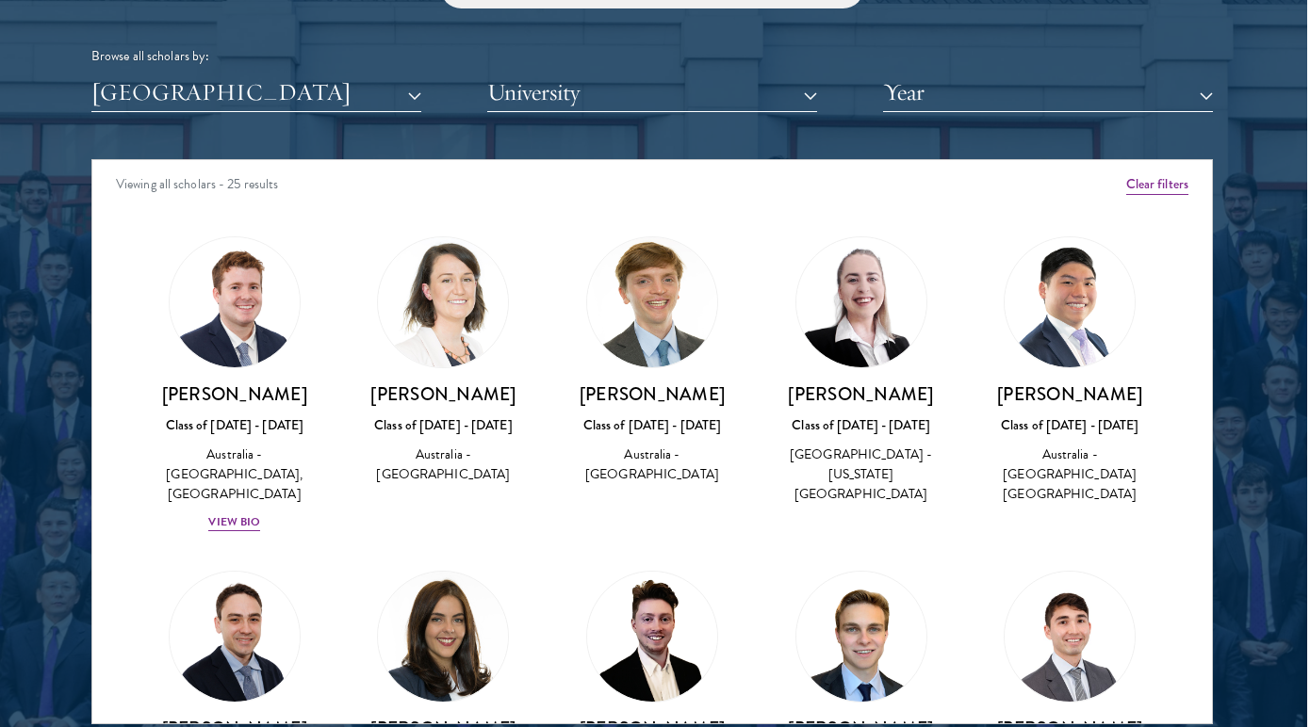
click at [204, 76] on button "[GEOGRAPHIC_DATA]" at bounding box center [256, 93] width 330 height 39
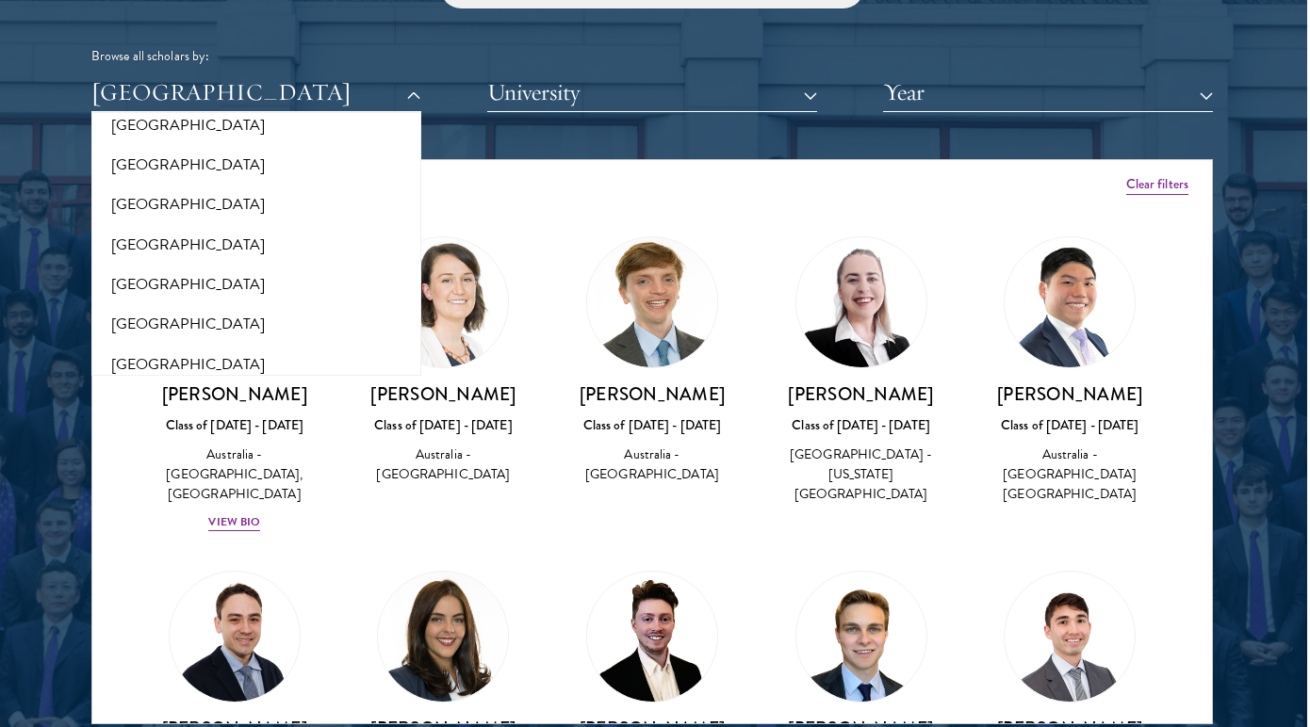
scroll to position [3913, 0]
click at [146, 386] on button "[GEOGRAPHIC_DATA]" at bounding box center [256, 406] width 319 height 40
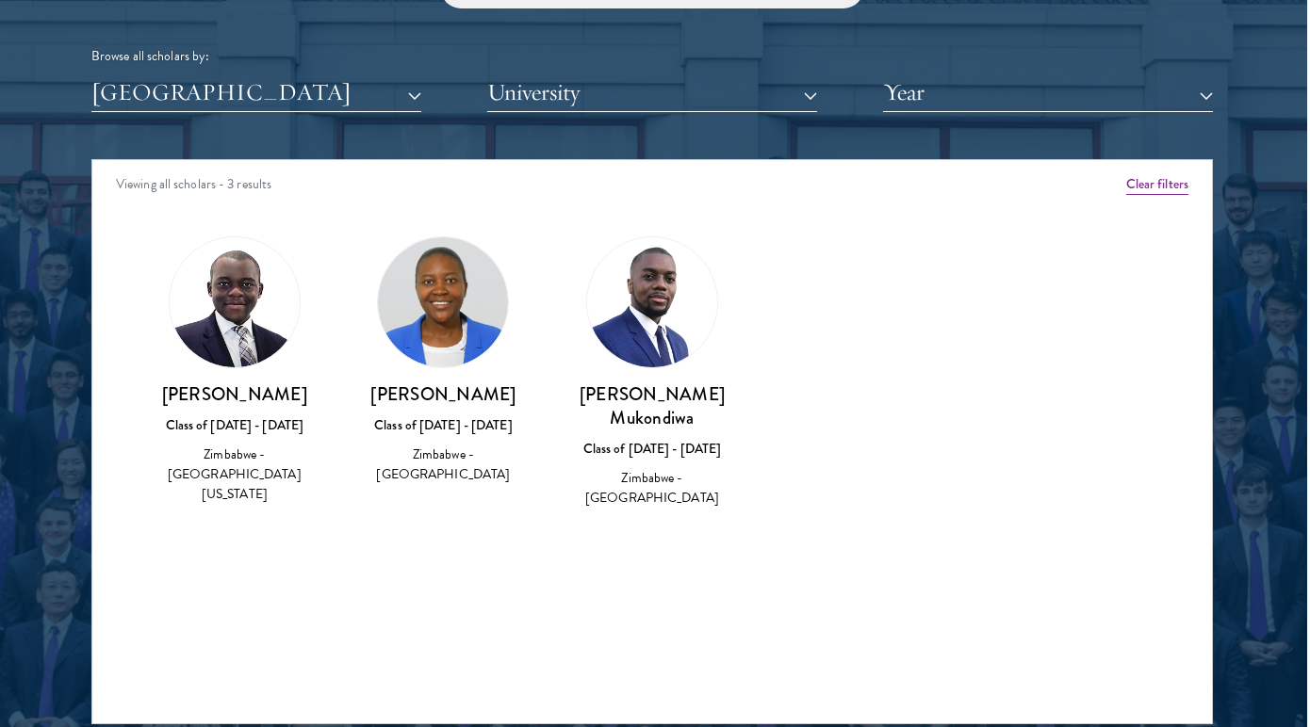
click at [171, 90] on button "[GEOGRAPHIC_DATA]" at bounding box center [256, 93] width 330 height 39
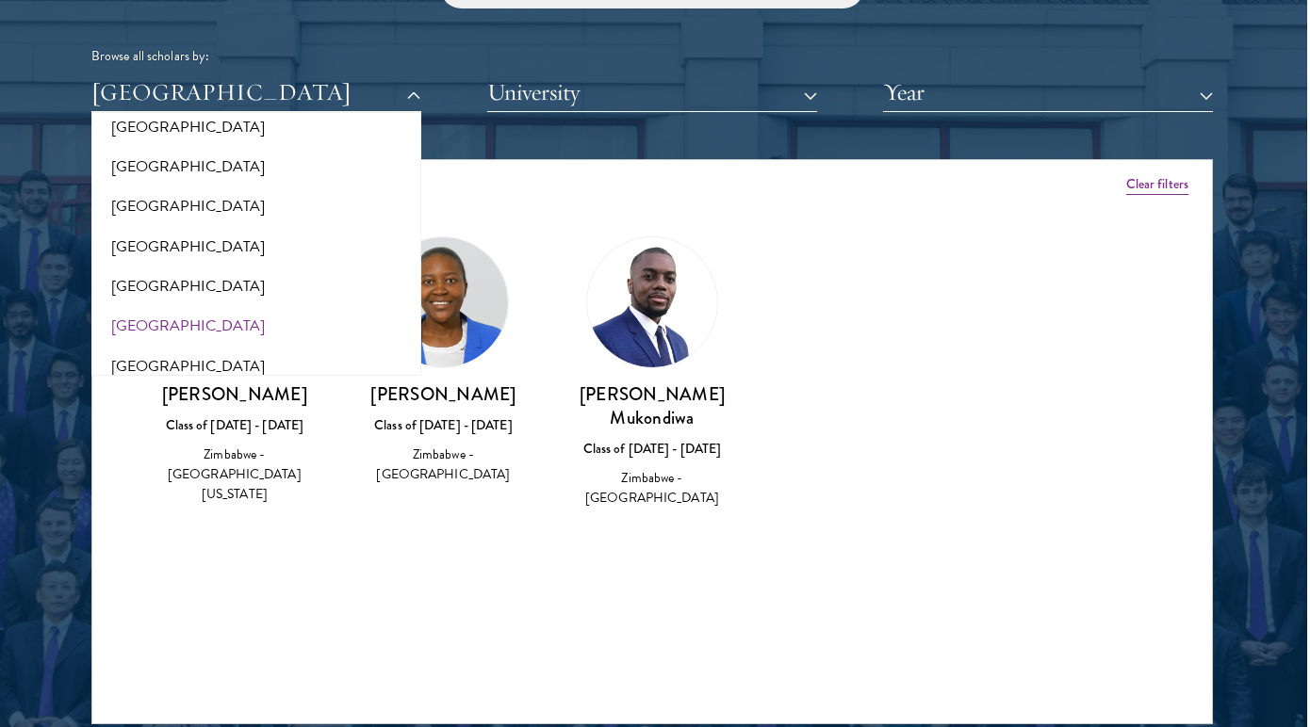
click at [163, 306] on button "[GEOGRAPHIC_DATA]" at bounding box center [256, 326] width 319 height 40
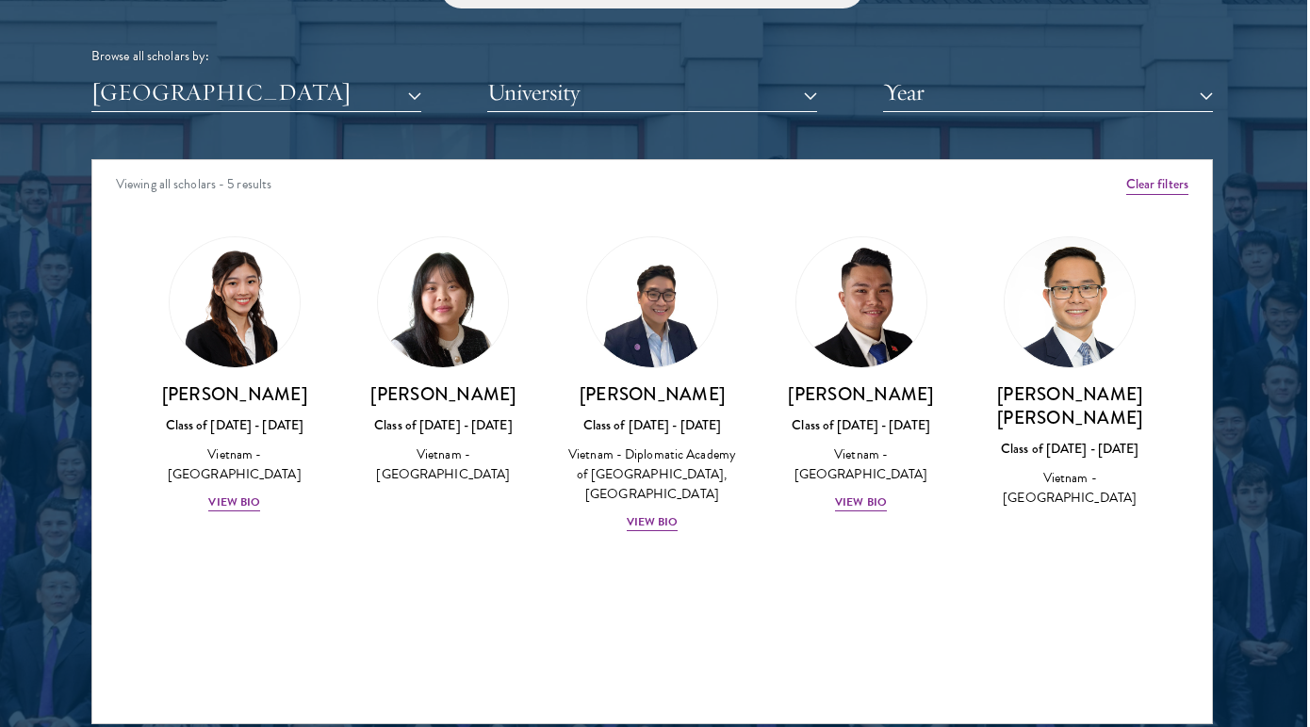
click at [419, 616] on div "Viewing all scholars - 5 results Clear filters Amber Class of [DATE] - [DATE] […" at bounding box center [651, 441] width 1121 height 565
click at [440, 562] on div "Amber Class of [DATE] - [DATE] [GEOGRAPHIC_DATA] - [GEOGRAPHIC_DATA] View Bio C…" at bounding box center [651, 401] width 1119 height 377
click at [748, 572] on div "Viewing all scholars - 5 results Clear filters Amber Class of [DATE] - [DATE] […" at bounding box center [651, 441] width 1121 height 565
click at [658, 514] on div "View Bio" at bounding box center [653, 523] width 52 height 18
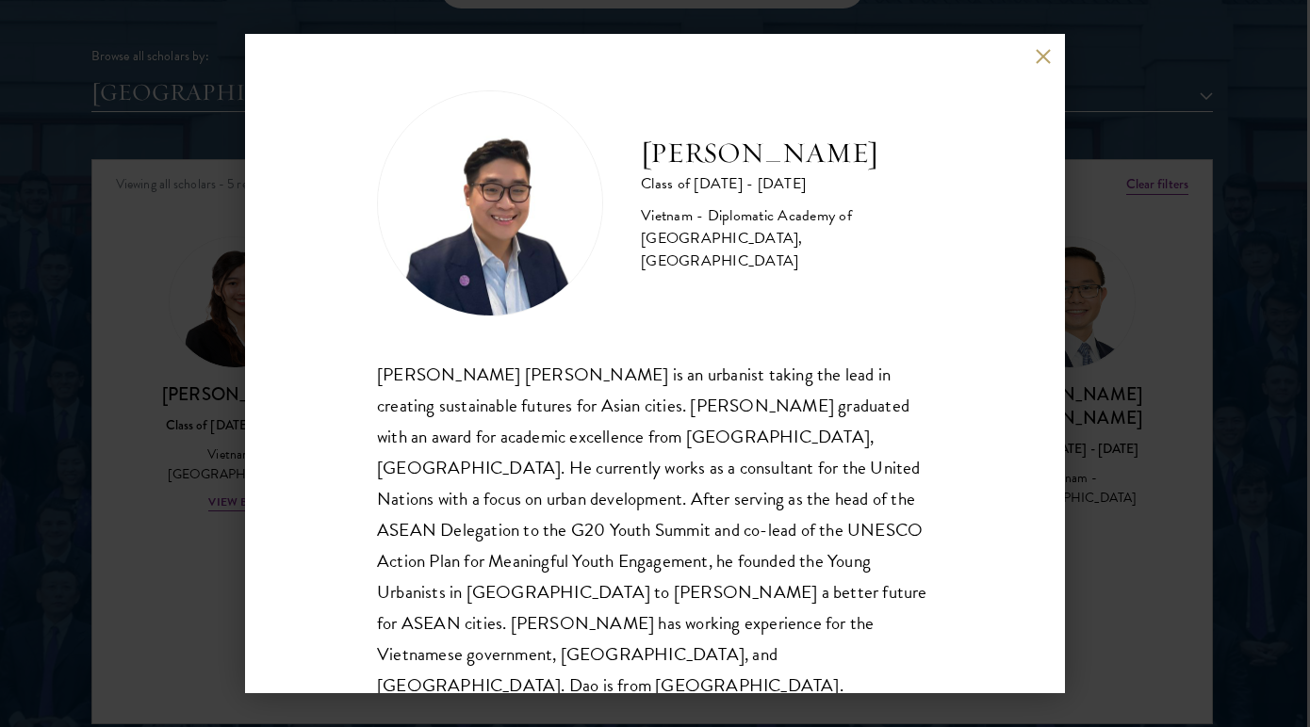
click at [1048, 55] on button at bounding box center [1043, 56] width 16 height 16
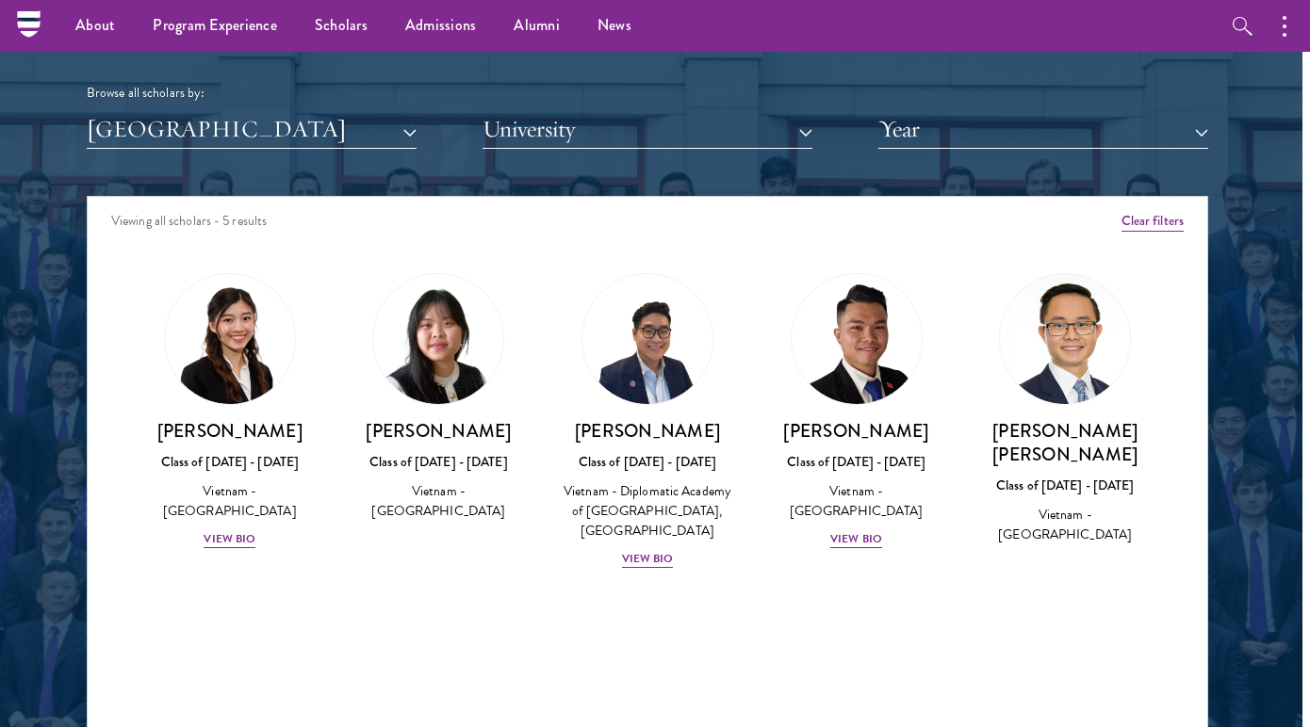
scroll to position [2282, 8]
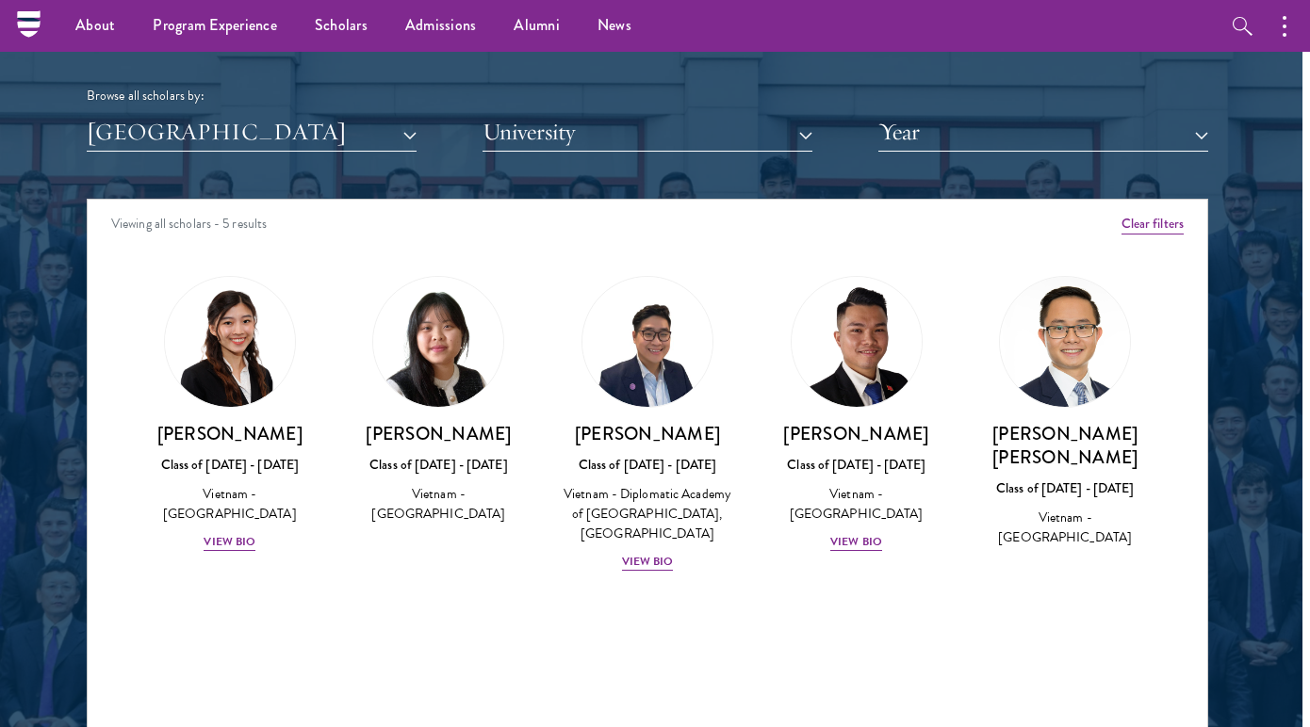
click at [531, 588] on div "Amber Class of [DATE] - [DATE] [GEOGRAPHIC_DATA] - [GEOGRAPHIC_DATA] View Bio C…" at bounding box center [647, 441] width 1119 height 377
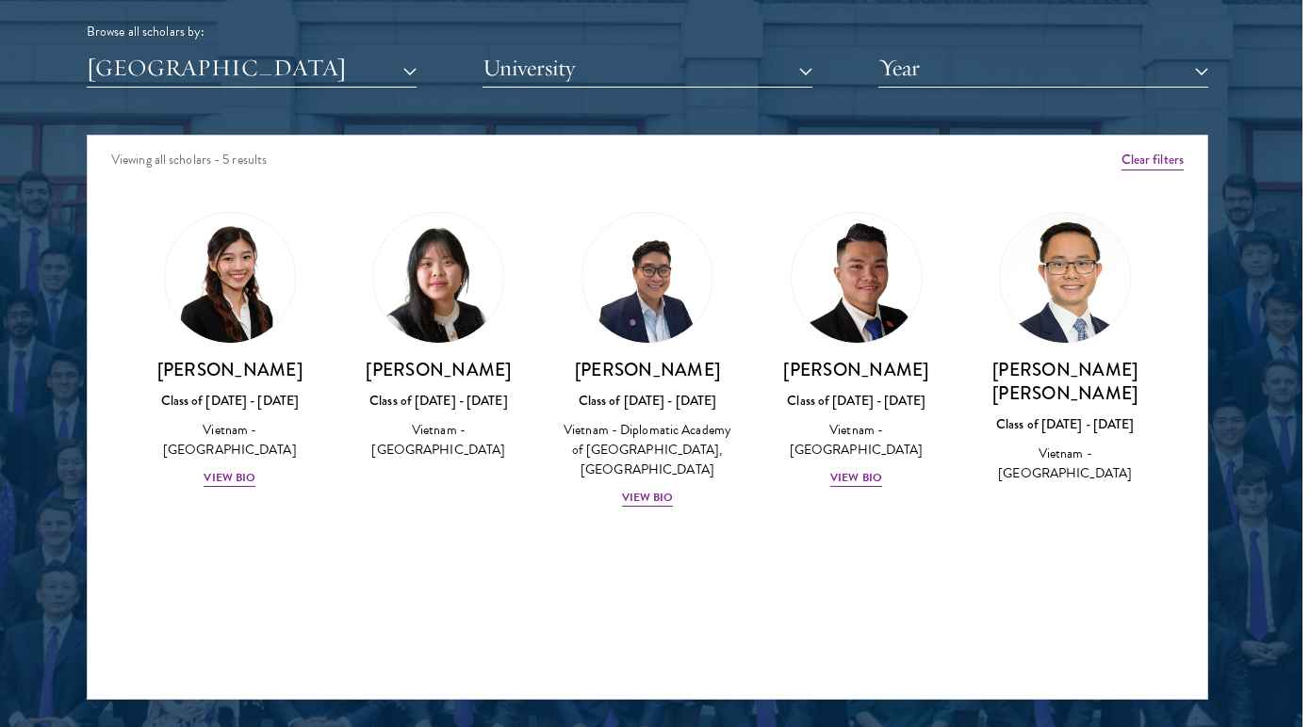
scroll to position [2349, 8]
